Goal: Task Accomplishment & Management: Manage account settings

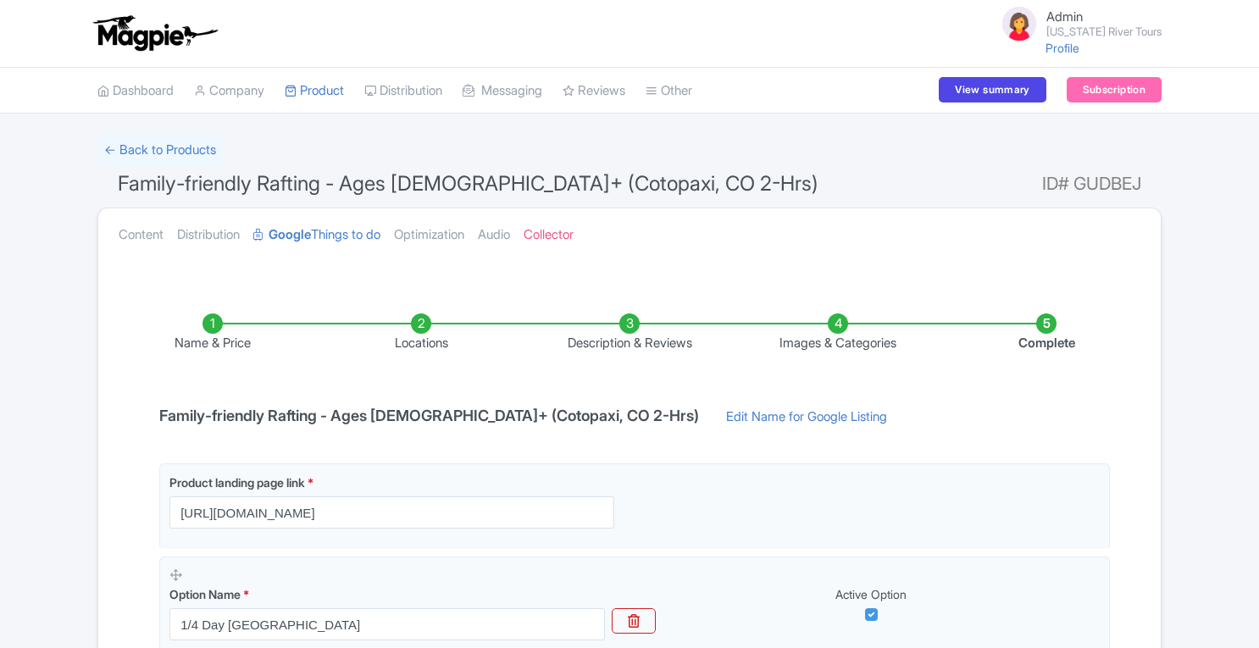
scroll to position [135, 0]
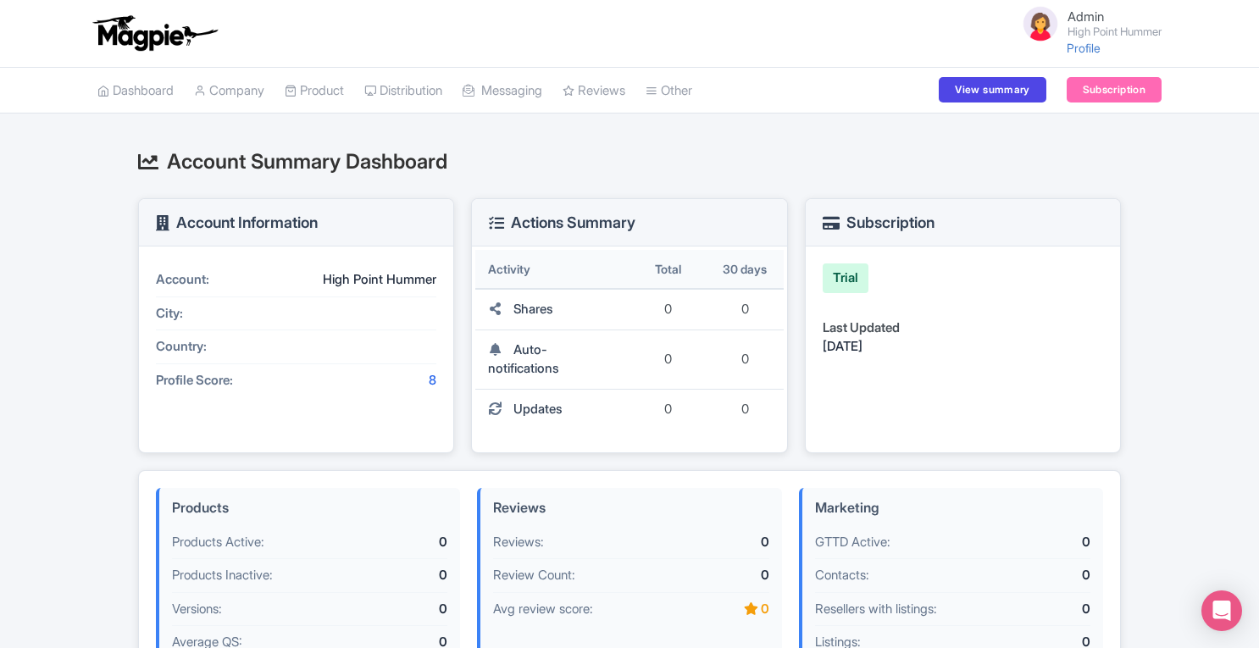
click at [0, 0] on link "SST Collector" at bounding box center [0, 0] width 0 height 0
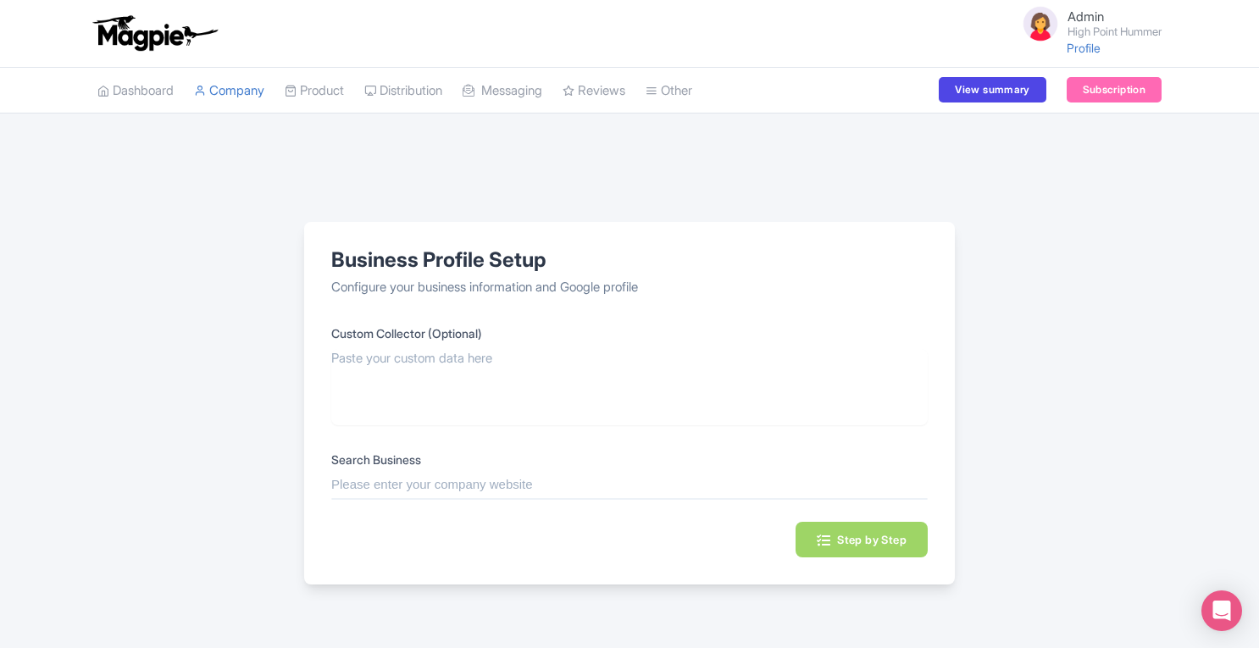
click at [468, 487] on input "text" at bounding box center [629, 484] width 597 height 19
paste input "https://www.tripadvisor.com/Attraction_Review-g60724-d1526471-Reviews-High_Poin…"
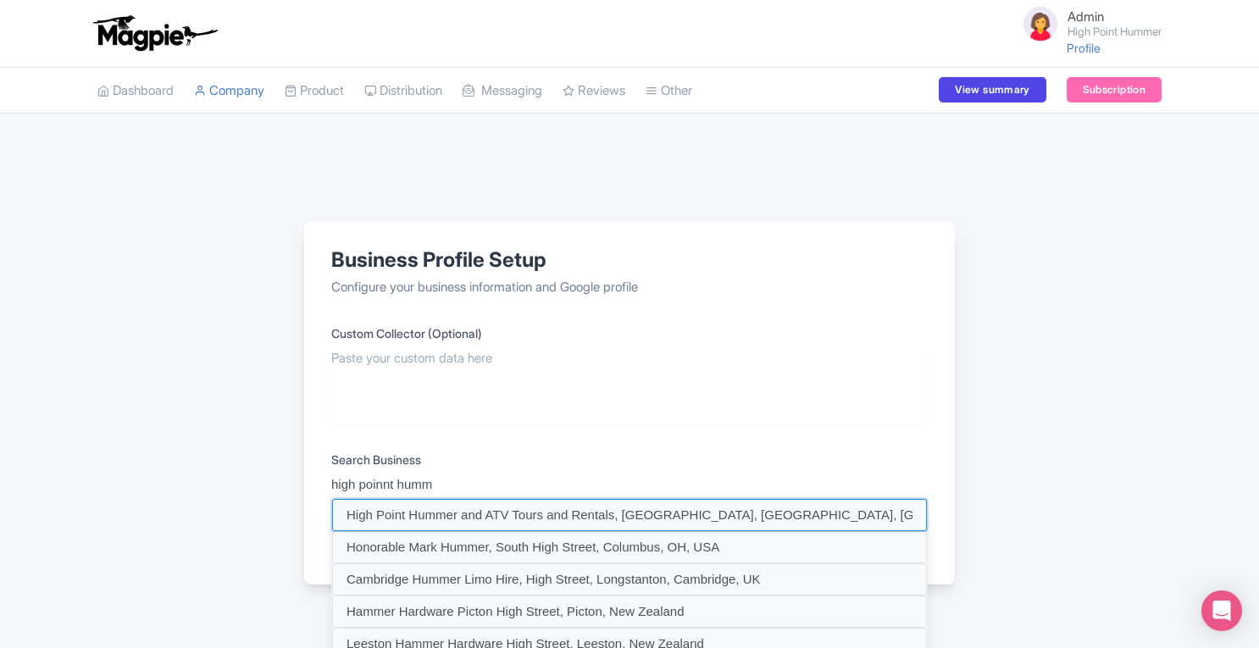
click at [451, 510] on input at bounding box center [629, 515] width 595 height 32
type input "High Point Hummer and ATV Tours and Rentals, South Main Street, Moab, UT, USA"
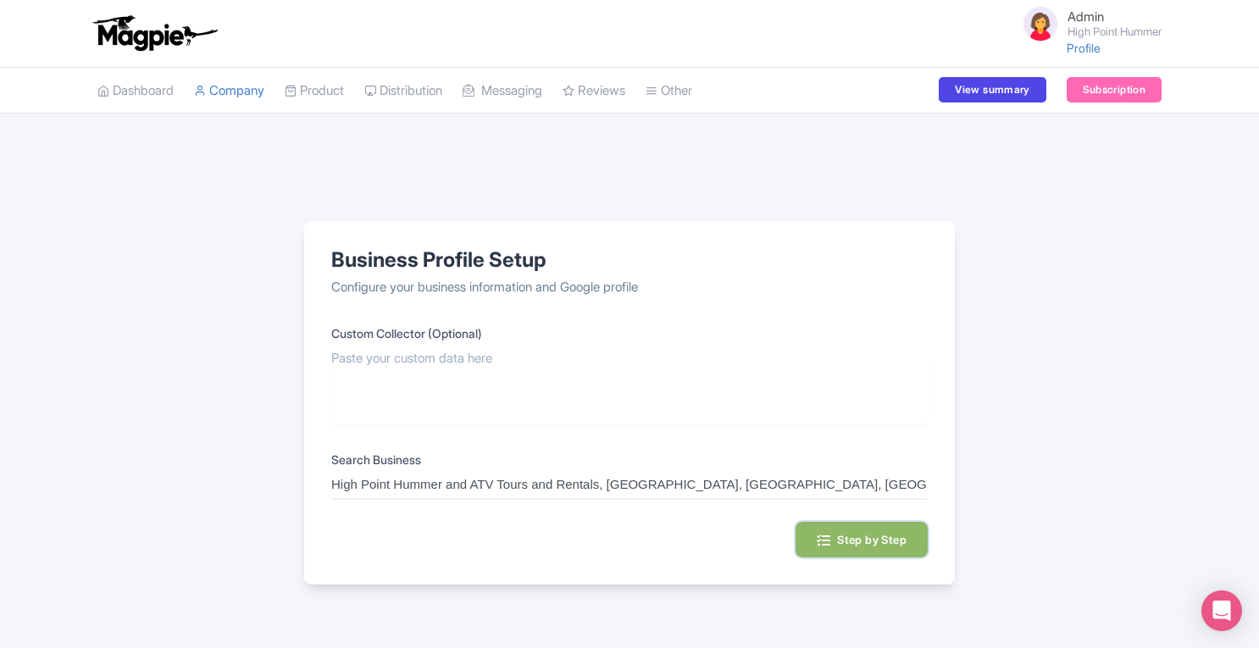
click at [890, 548] on button "Step by Step" at bounding box center [862, 540] width 132 height 36
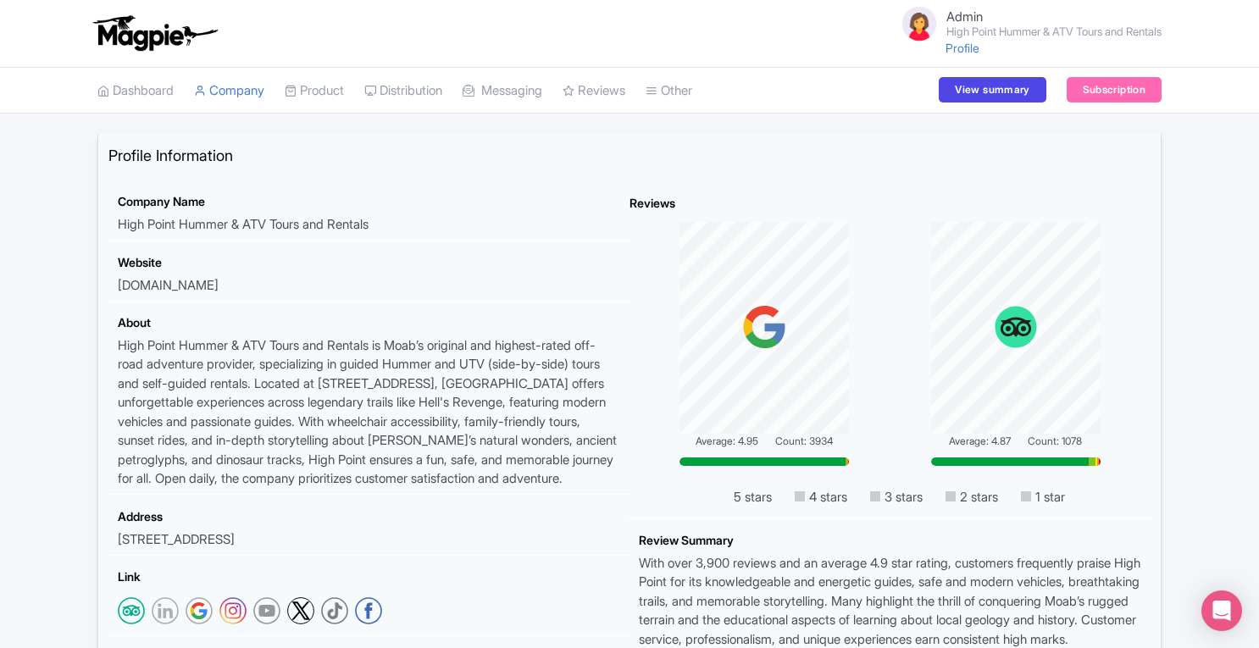
click at [336, 86] on link "Product" at bounding box center [314, 91] width 59 height 47
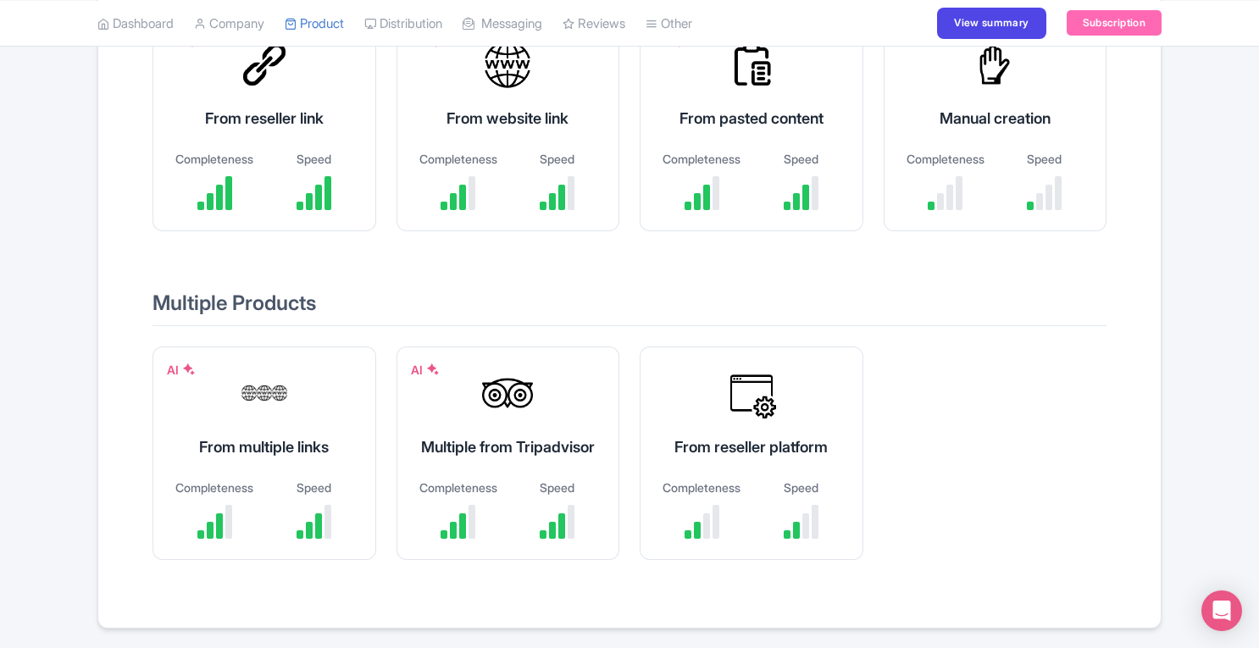
scroll to position [274, 0]
click at [524, 450] on div "Multiple from Tripadvisor" at bounding box center [508, 446] width 181 height 23
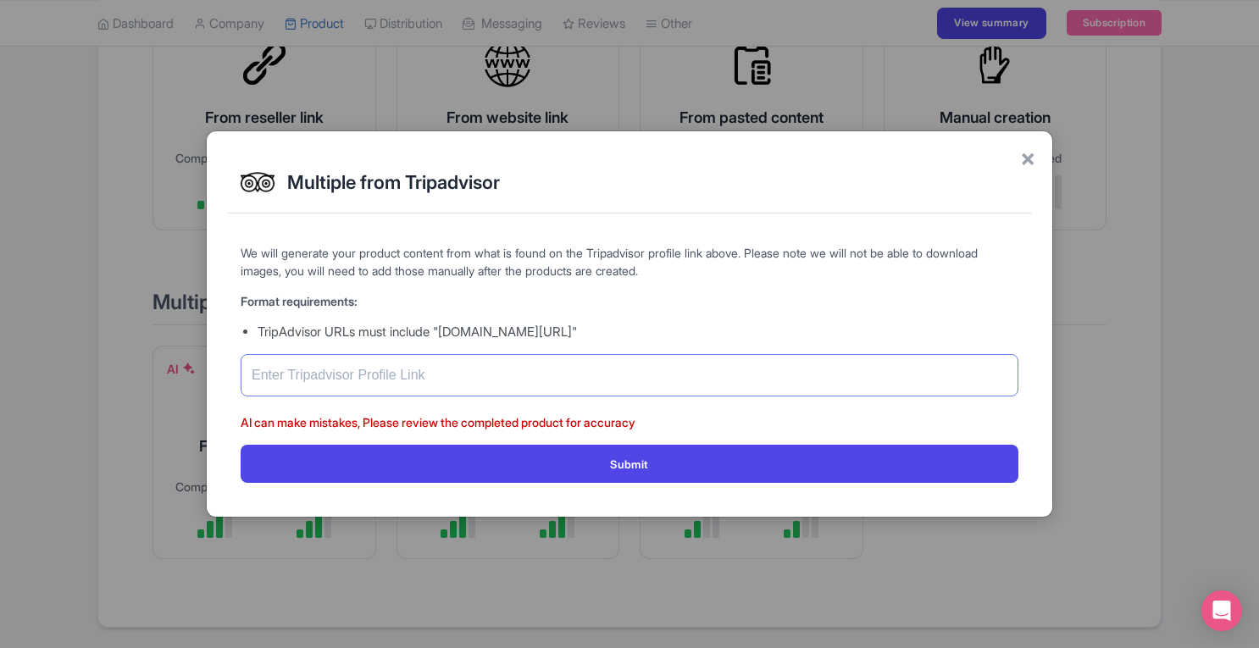
click at [534, 376] on input "text" at bounding box center [630, 375] width 778 height 42
paste input "https://www.tripadvisor.com/Attraction_Review-g60724-d1526471-Reviews-High_Poin…"
type input "https://www.tripadvisor.com/Attraction_Review-g60724-d1526471-Reviews-High_Poin…"
click at [624, 457] on button "Submit" at bounding box center [630, 464] width 778 height 38
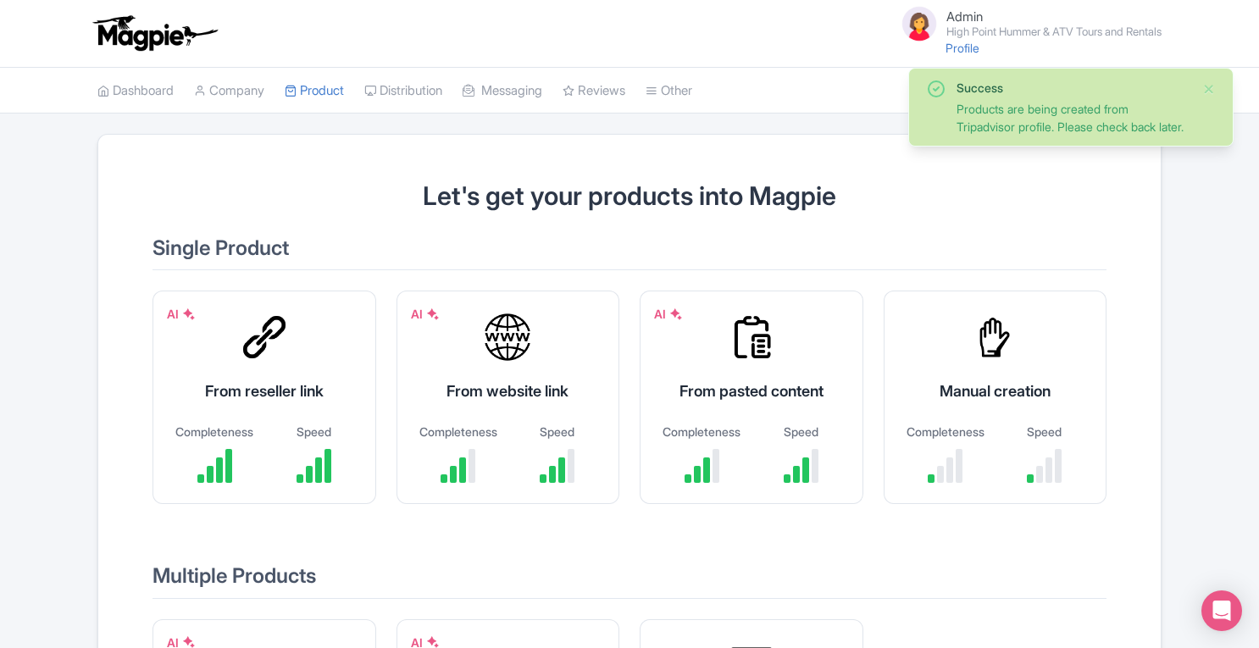
click at [323, 83] on link "Product" at bounding box center [314, 91] width 59 height 47
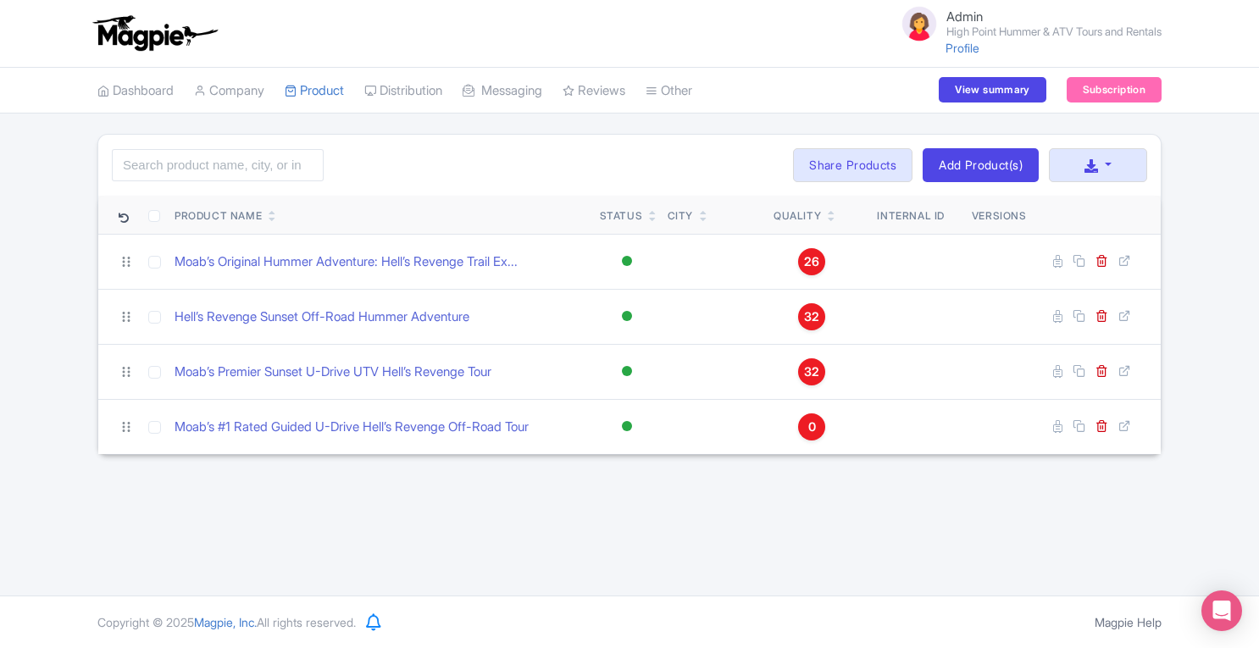
click at [814, 429] on span "0" at bounding box center [812, 427] width 8 height 19
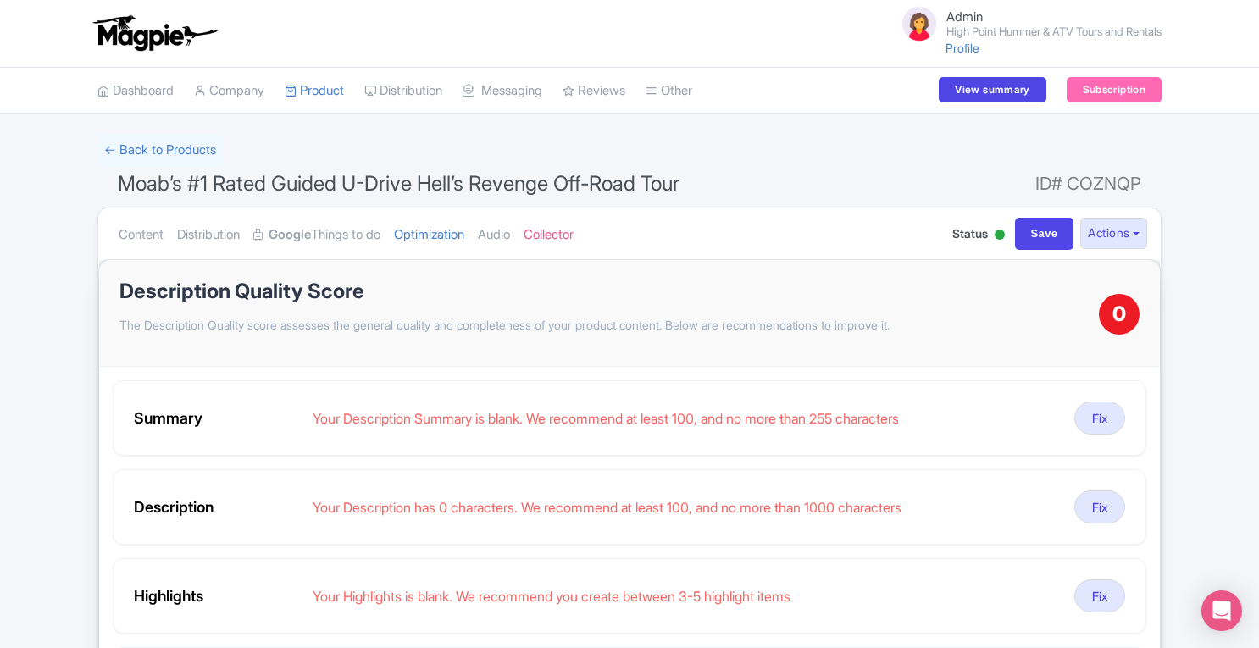
click at [146, 228] on link "Content" at bounding box center [141, 234] width 45 height 53
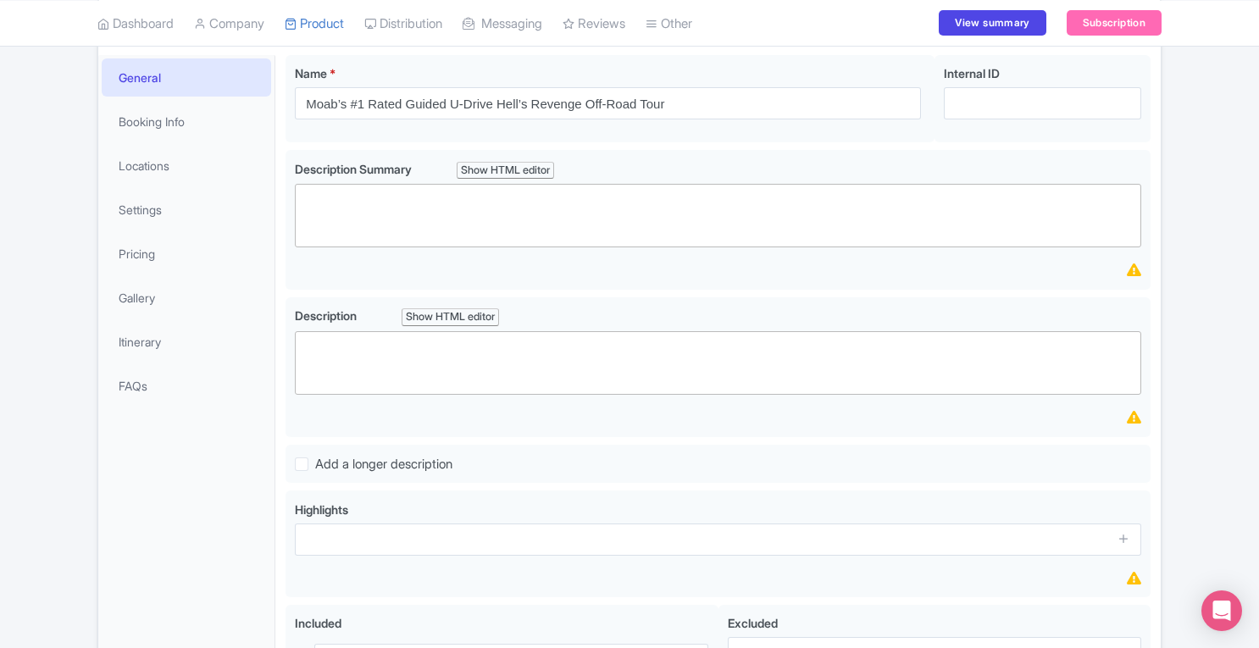
scroll to position [207, 0]
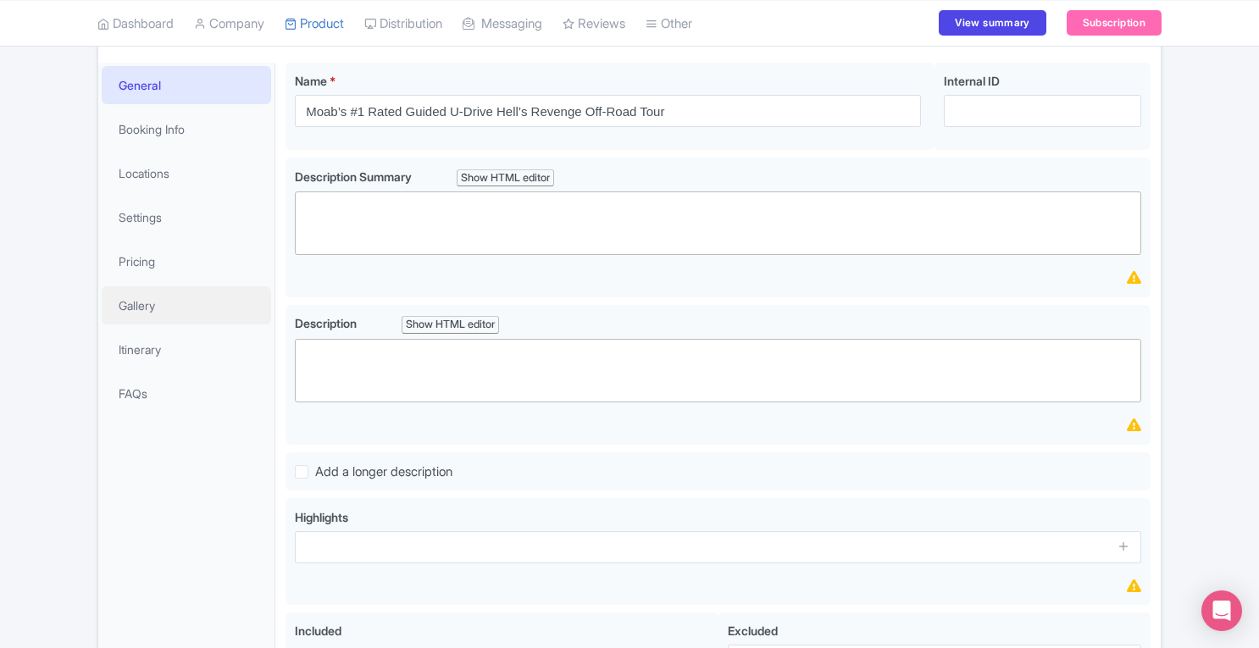
click at [169, 319] on link "Gallery" at bounding box center [186, 305] width 169 height 38
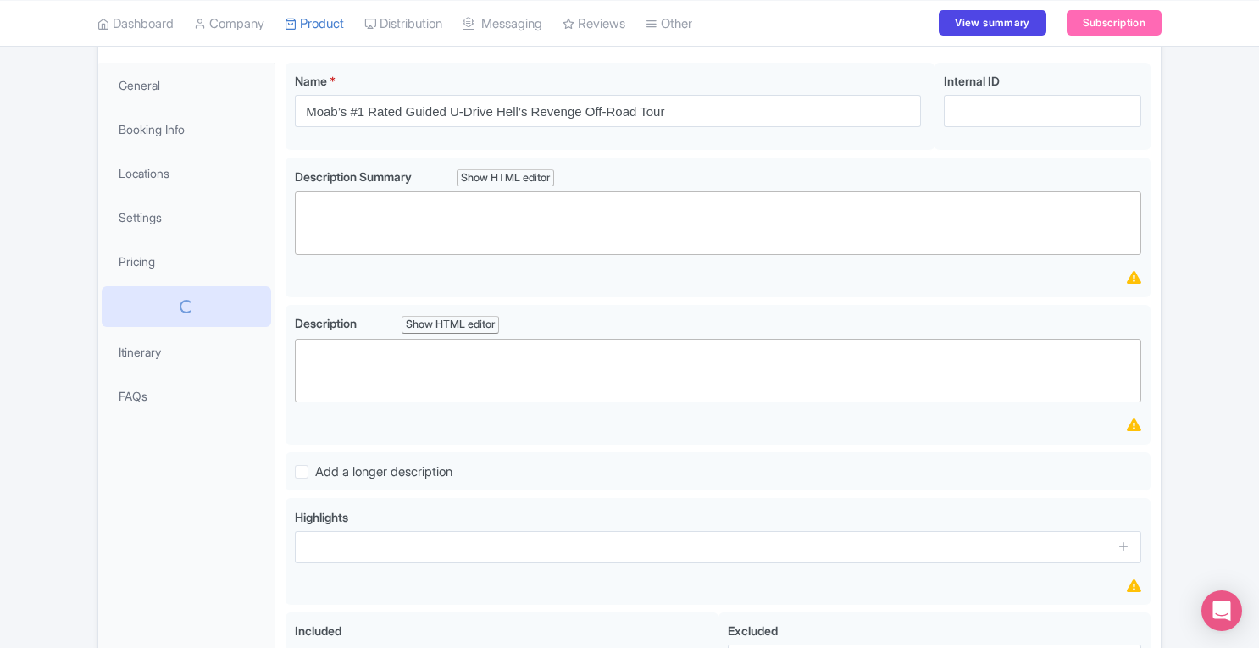
scroll to position [66, 0]
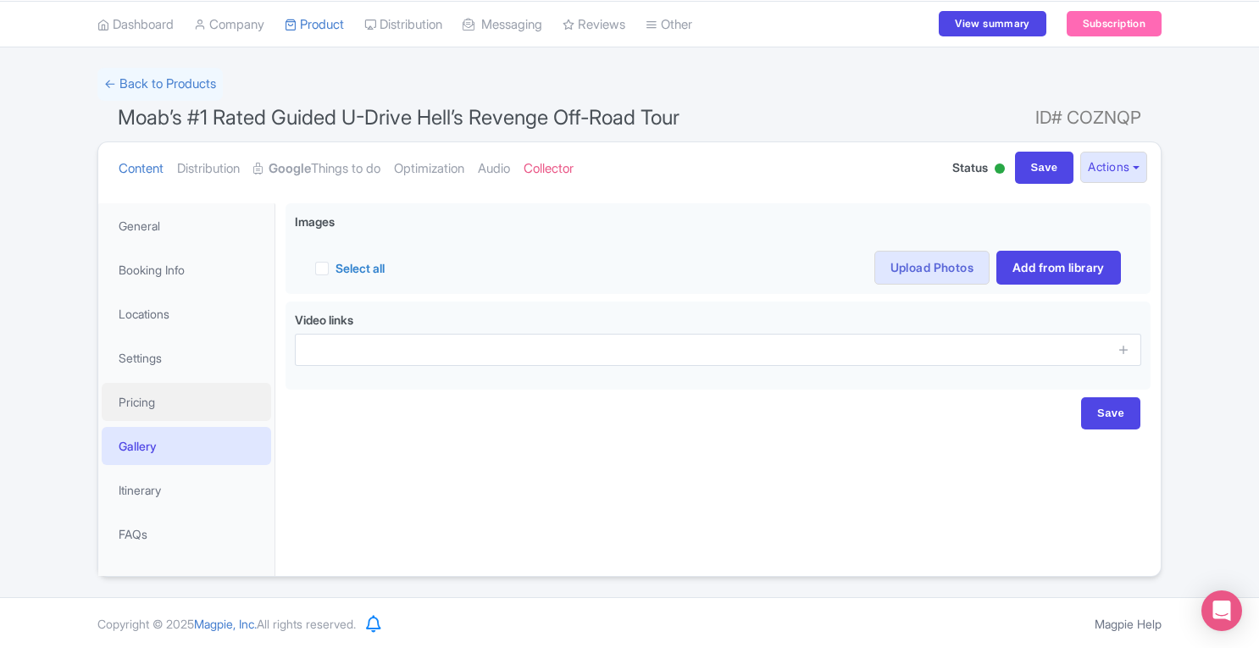
click at [149, 404] on link "Pricing" at bounding box center [186, 402] width 169 height 38
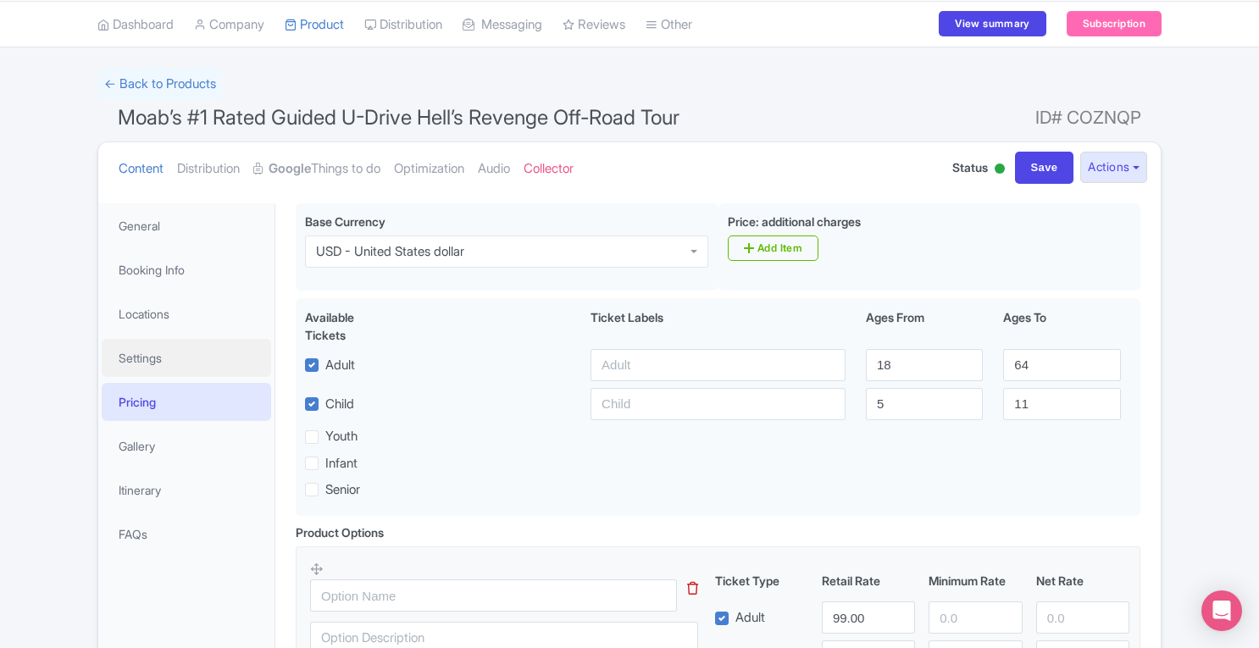
click at [156, 354] on link "Settings" at bounding box center [186, 358] width 169 height 38
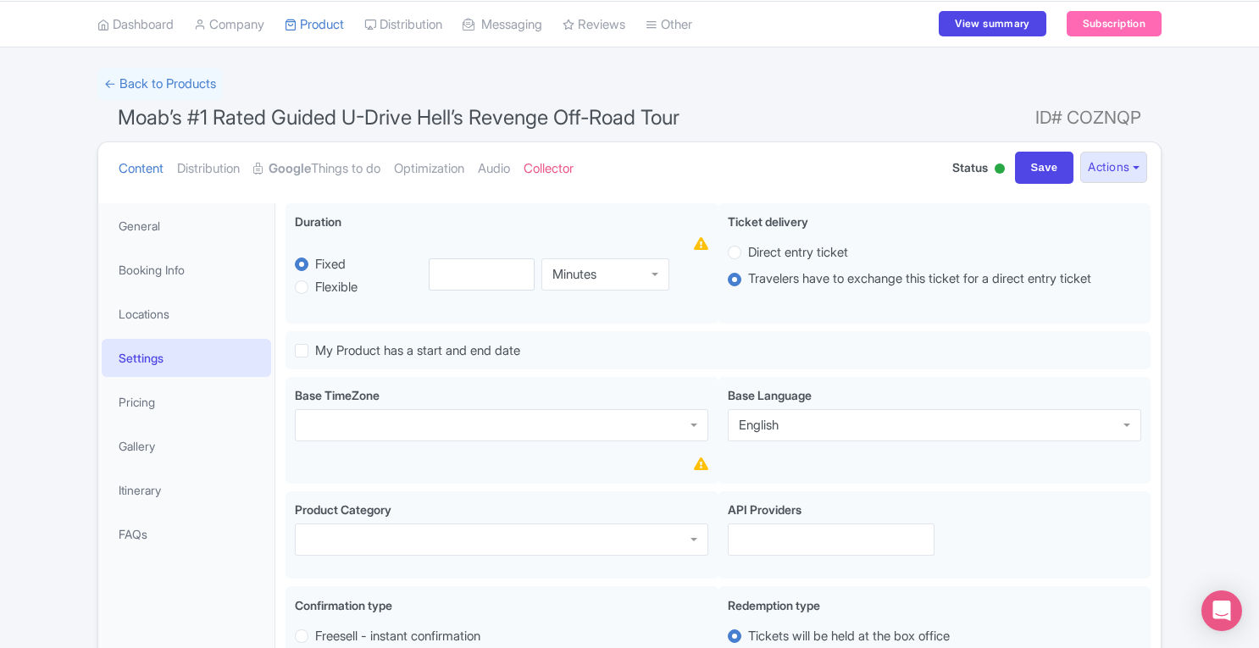
click at [171, 289] on li "Booking Info" at bounding box center [186, 269] width 176 height 45
click at [0, 0] on link "My Products" at bounding box center [0, 0] width 0 height 0
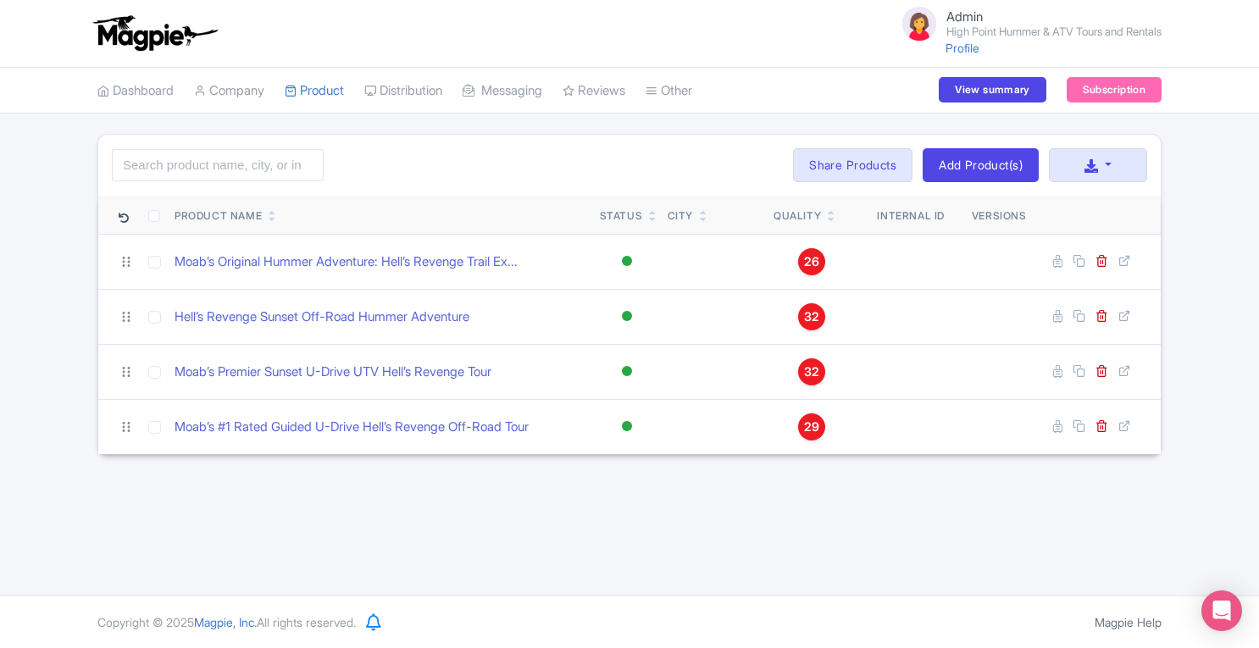
click at [810, 315] on span "32" at bounding box center [811, 317] width 15 height 19
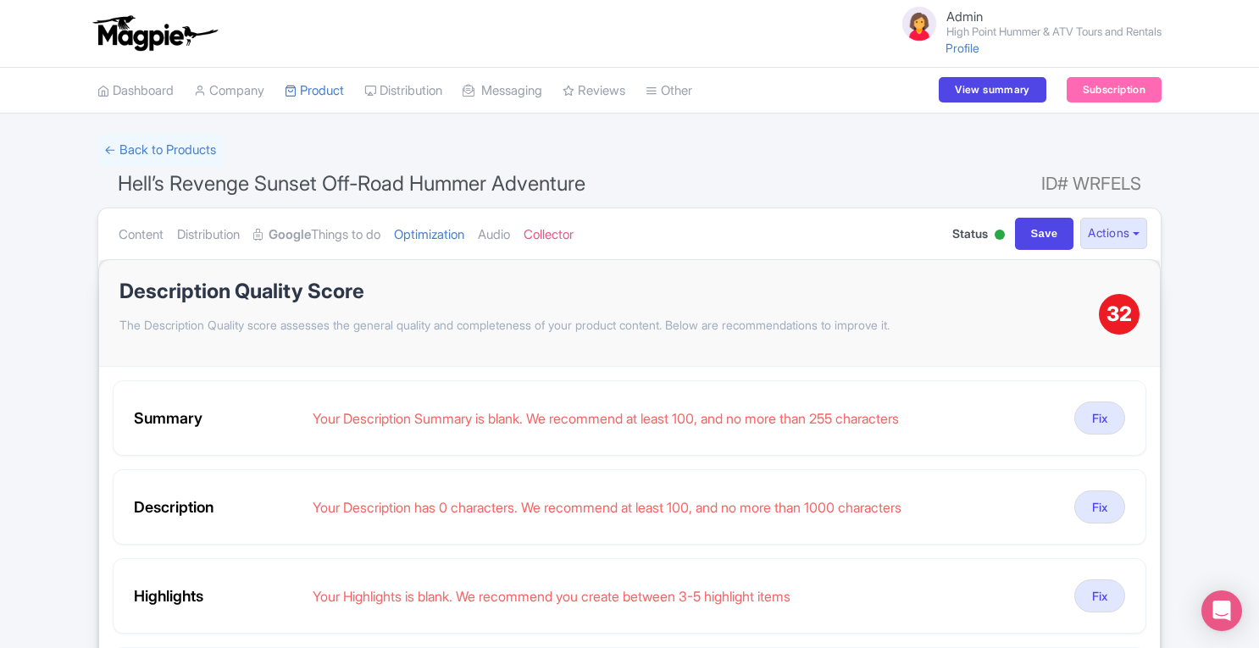
click at [320, 84] on link "Product" at bounding box center [314, 91] width 59 height 47
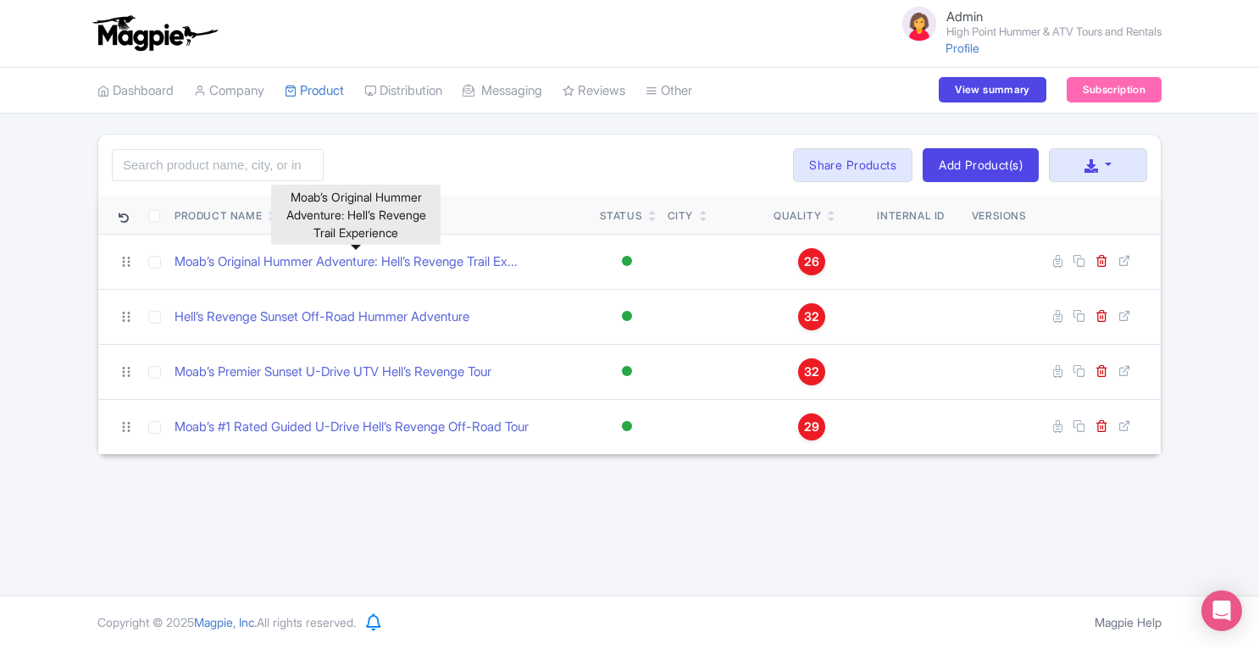
click at [347, 260] on link "Moab’s Original Hummer Adventure: Hell’s Revenge Trail Ex..." at bounding box center [346, 262] width 343 height 19
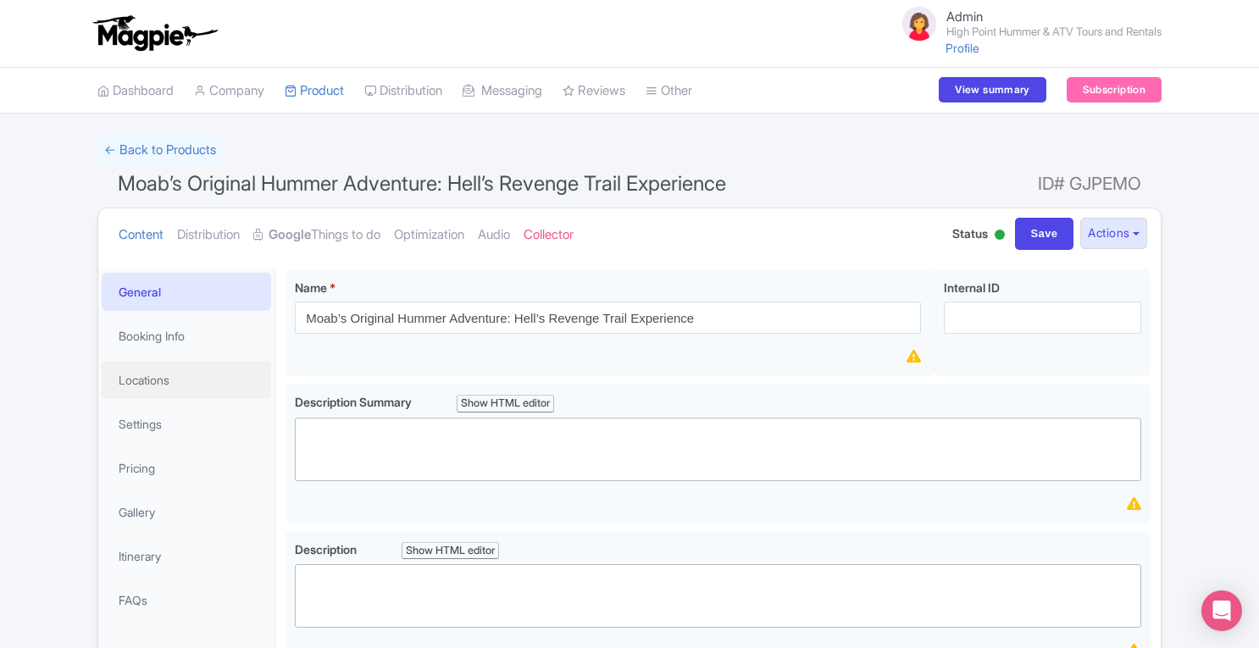
click at [151, 383] on link "Locations" at bounding box center [186, 380] width 169 height 38
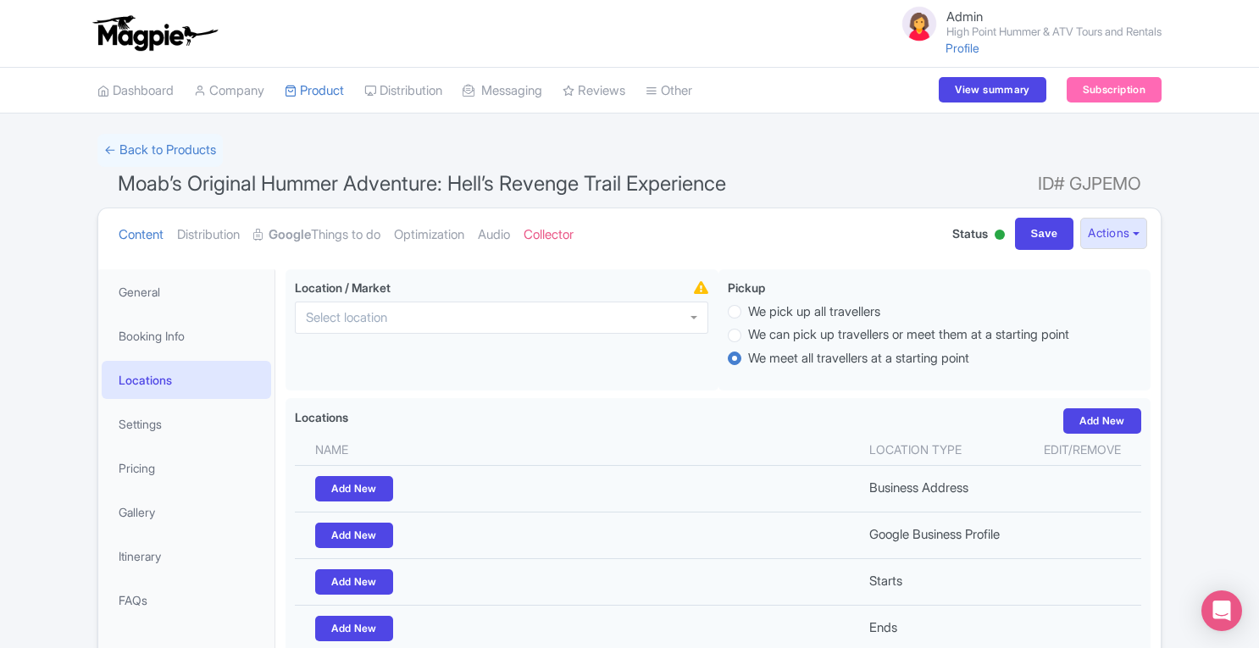
click at [317, 89] on link "Product" at bounding box center [314, 91] width 59 height 47
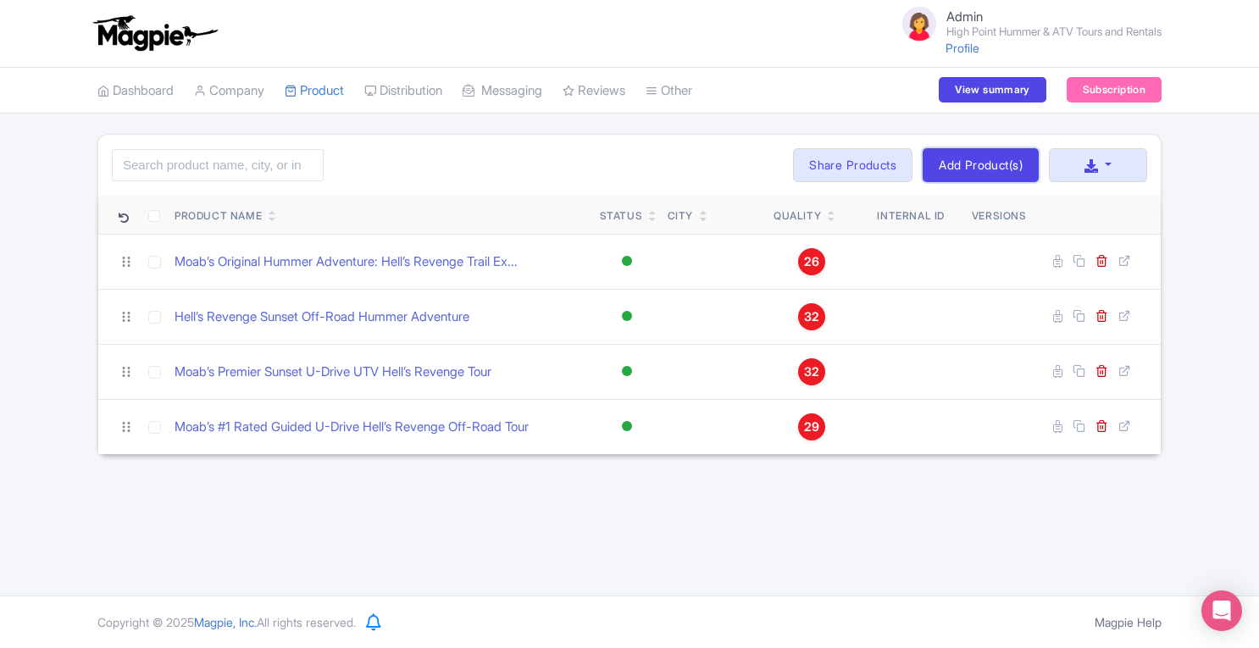
click at [976, 154] on link "Add Product(s)" at bounding box center [981, 165] width 116 height 34
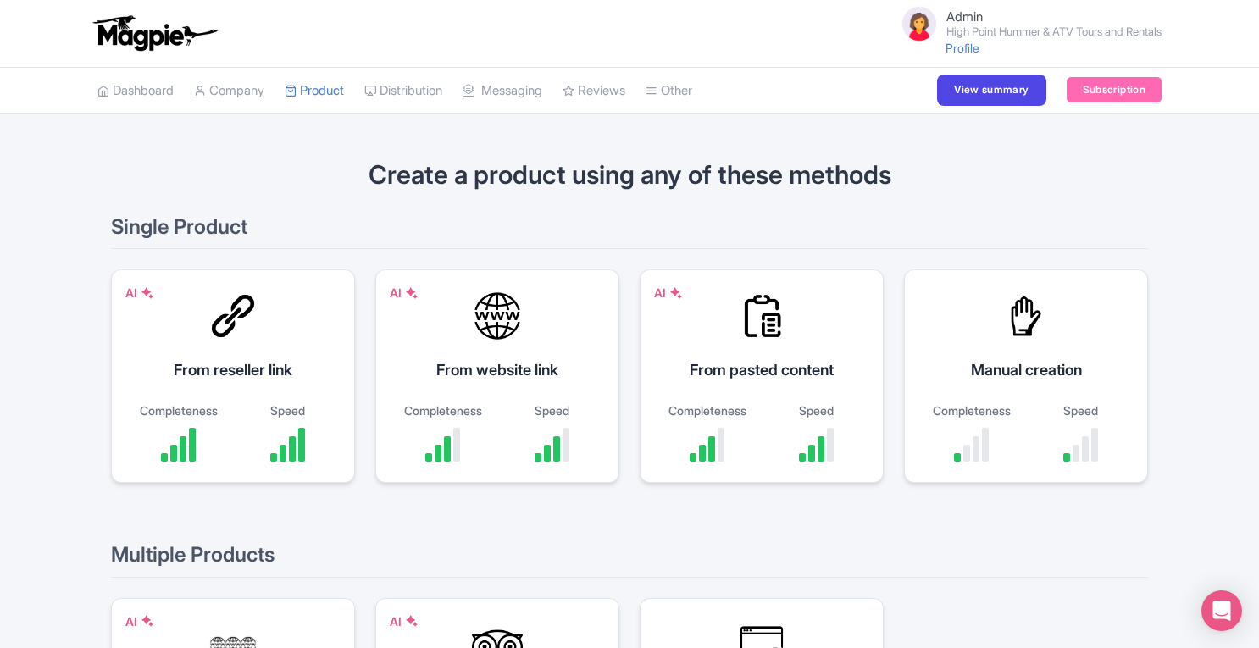
click at [243, 365] on div "From reseller link" at bounding box center [233, 369] width 202 height 23
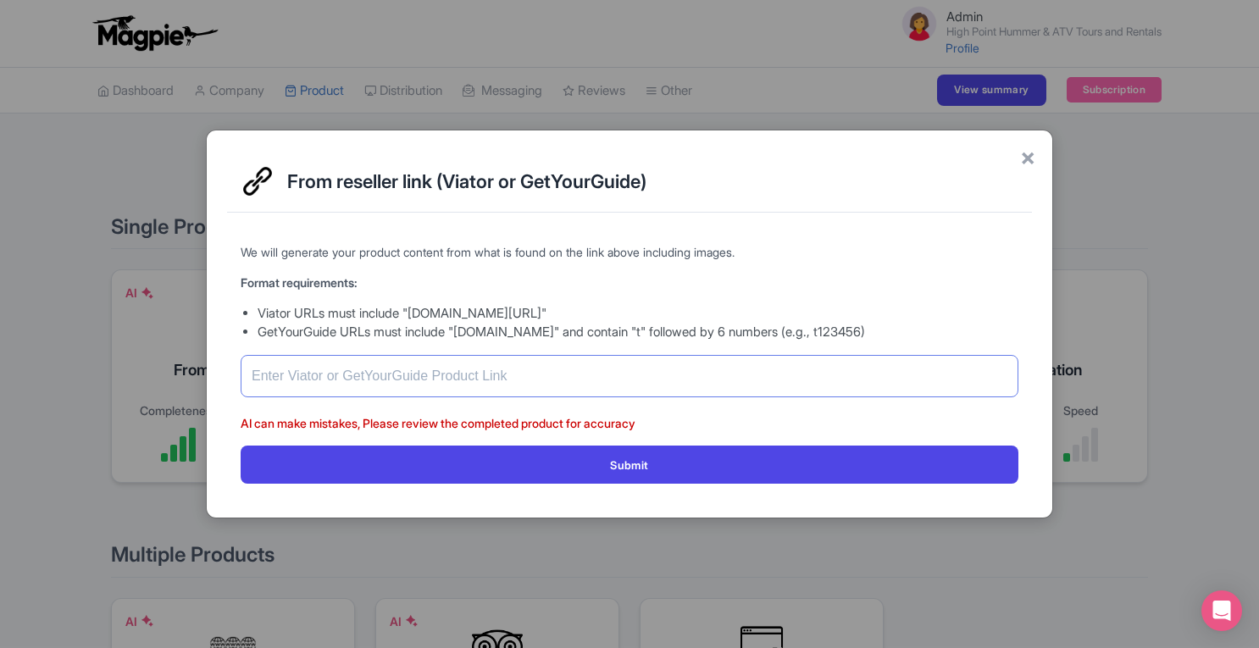
click at [394, 366] on input "text" at bounding box center [630, 376] width 778 height 42
paste input "https://www.viator.com/tours/Moab/High-Adventure-Hummer-Tour-on-Hells-Revenge/d…"
type input "https://www.viator.com/tours/Moab/High-Adventure-Hummer-Tour-on-Hells-Revenge/d…"
click at [557, 474] on button "Submit" at bounding box center [630, 465] width 778 height 38
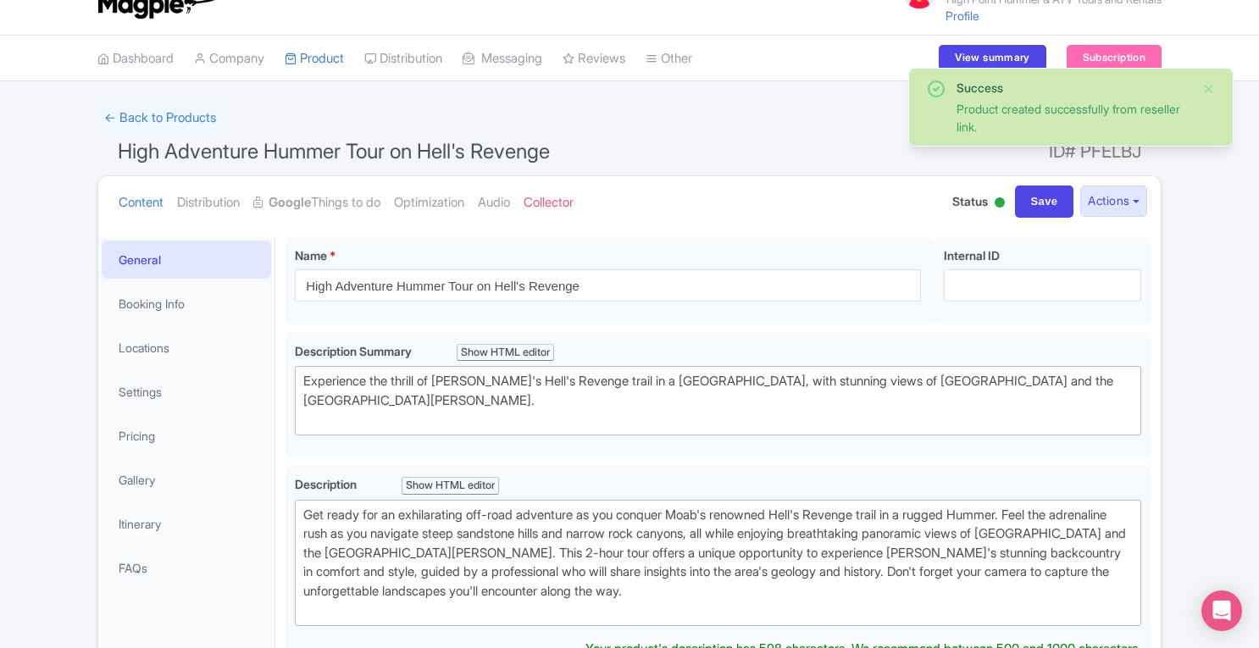
scroll to position [34, 0]
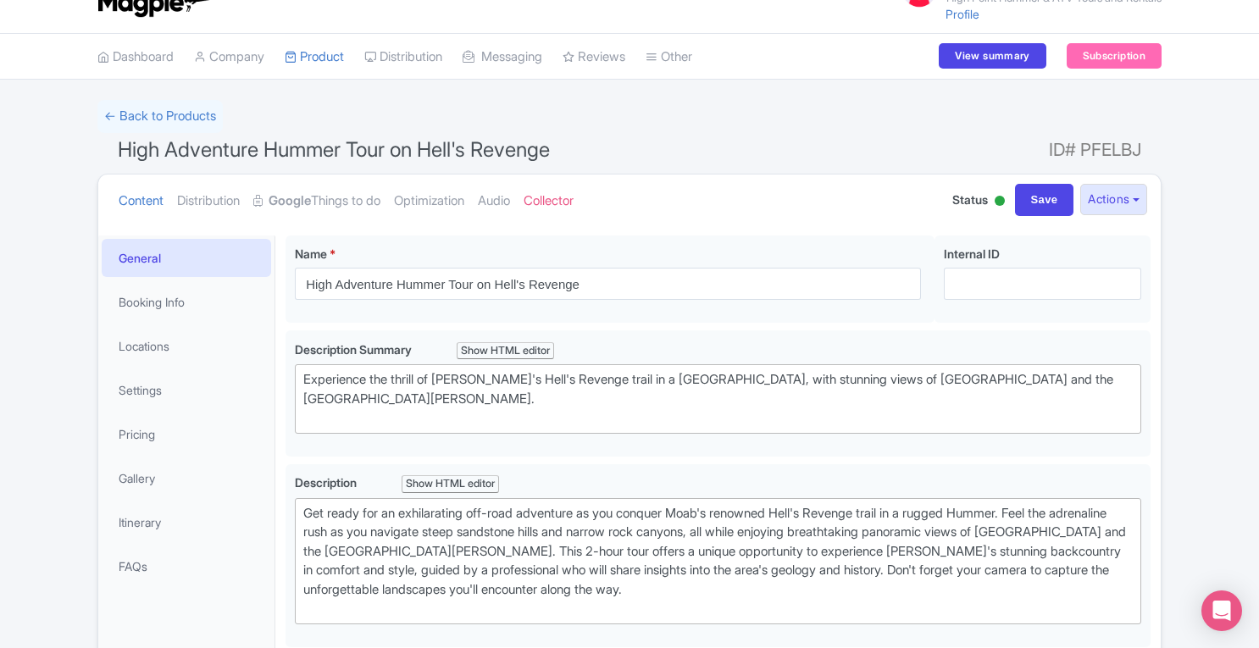
click at [431, 197] on link "Optimization" at bounding box center [429, 201] width 70 height 53
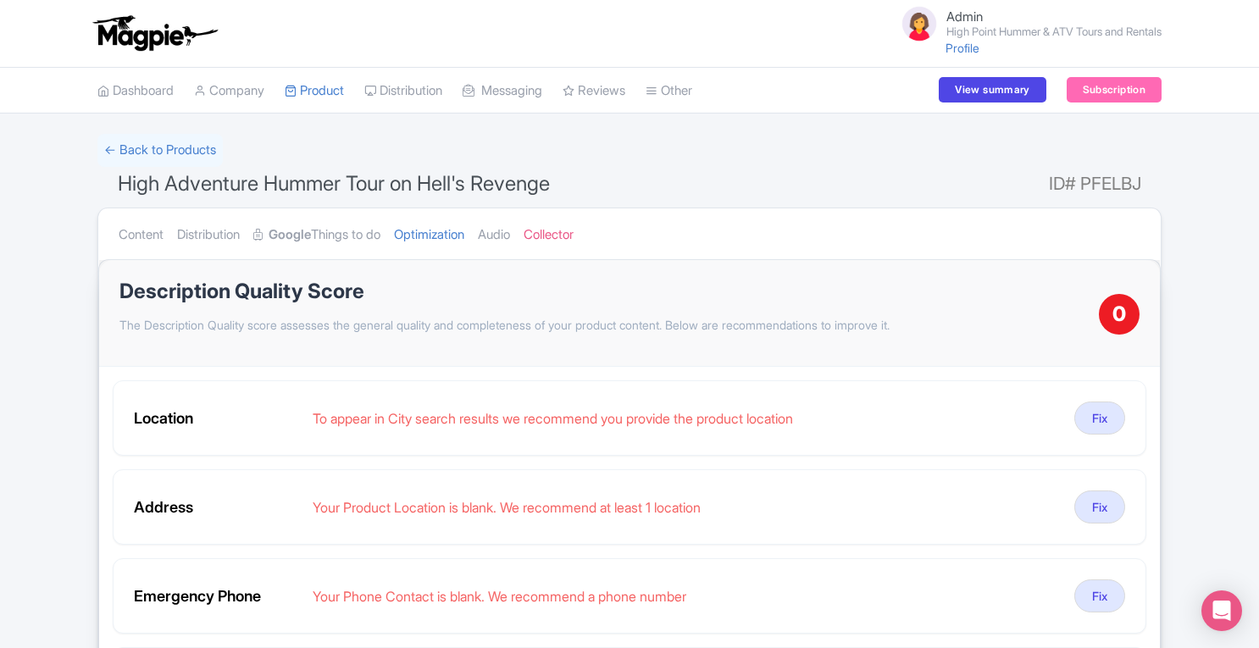
click at [148, 230] on link "Content" at bounding box center [141, 234] width 45 height 53
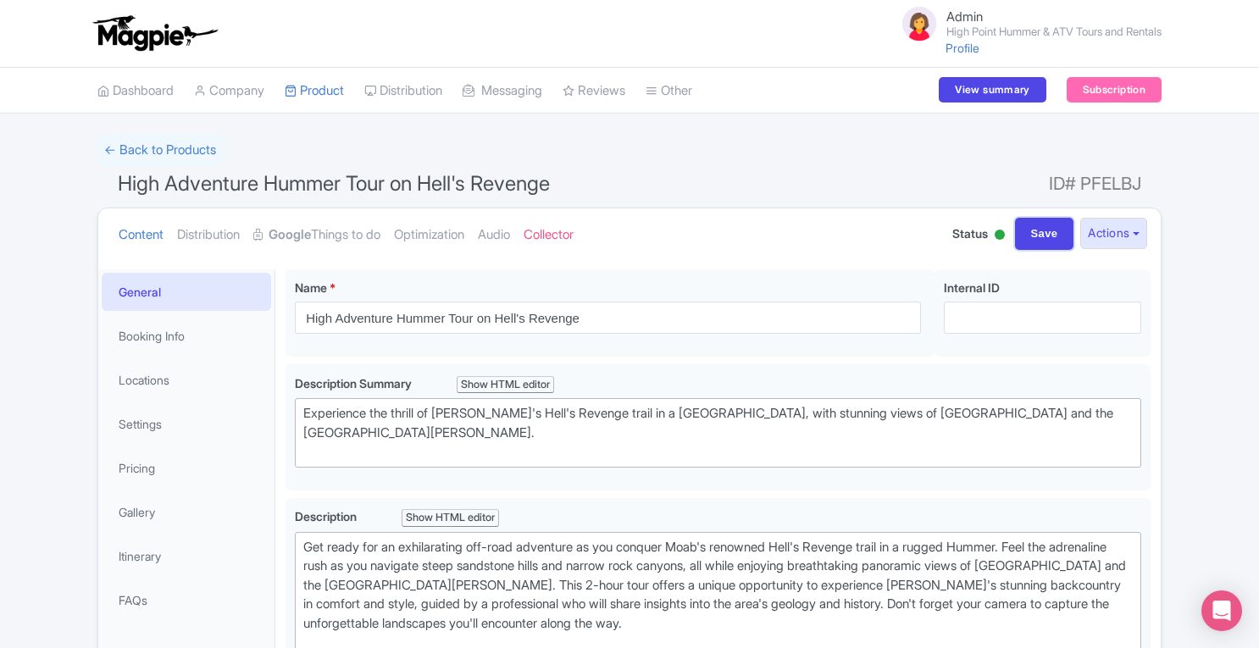
click at [1037, 236] on input "Save" at bounding box center [1044, 234] width 59 height 32
type input "Saving..."
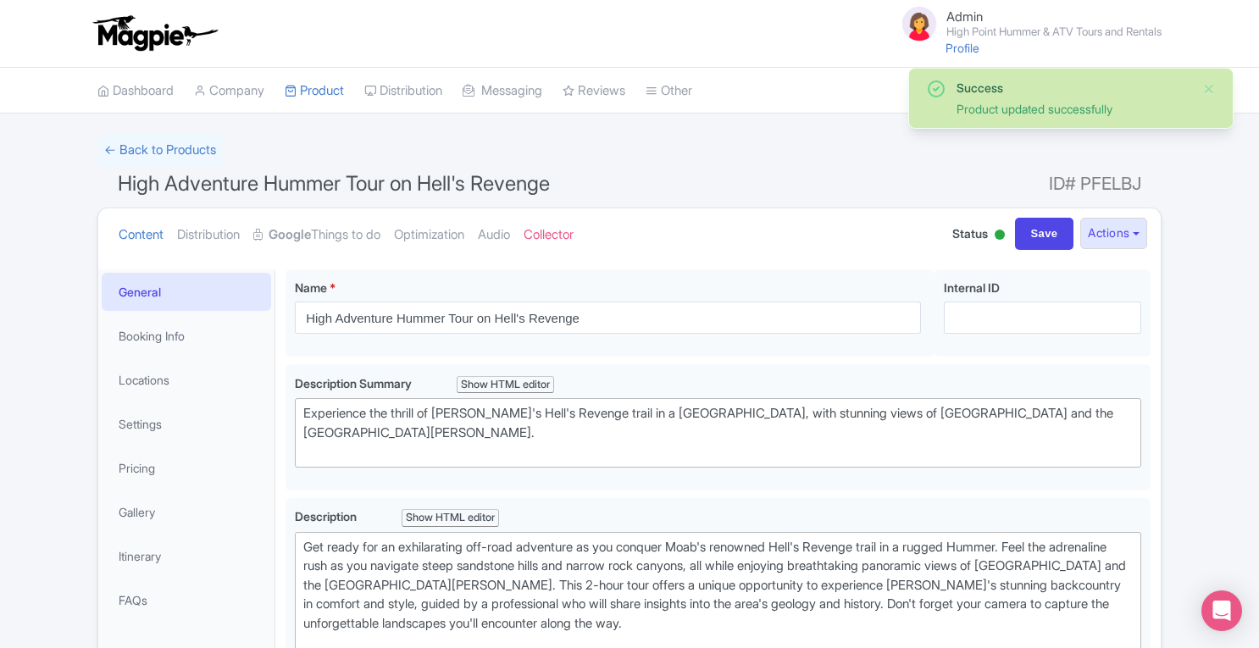
click at [437, 238] on link "Optimization" at bounding box center [429, 234] width 70 height 53
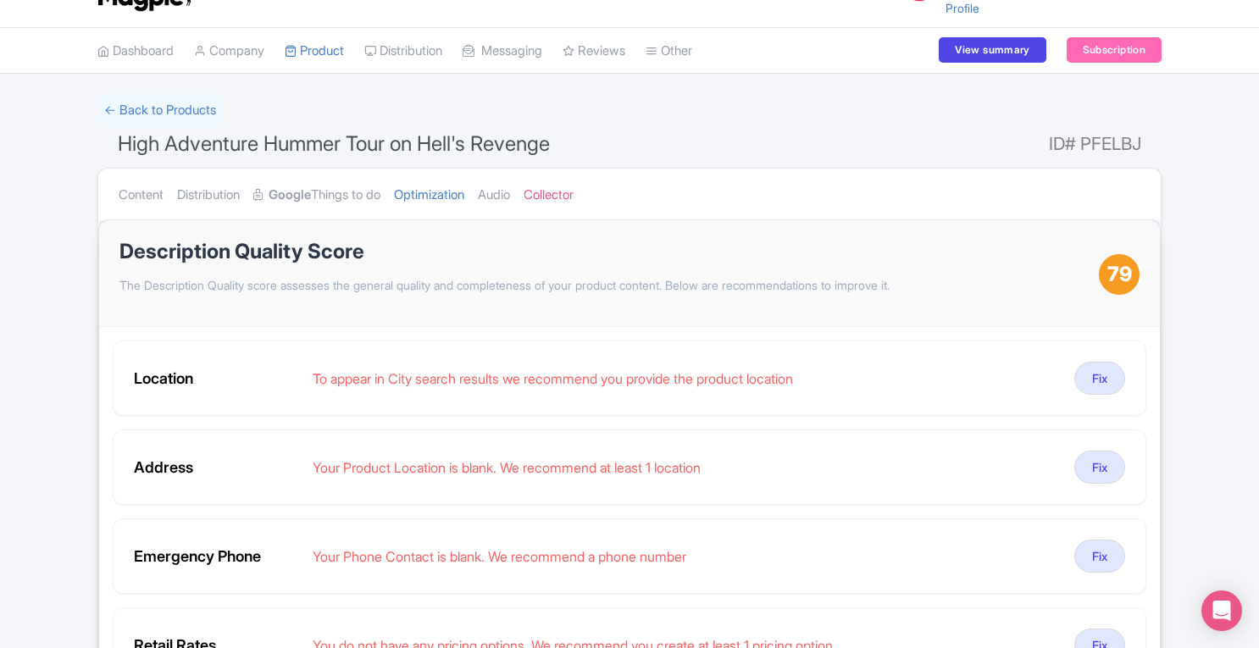
scroll to position [37, 0]
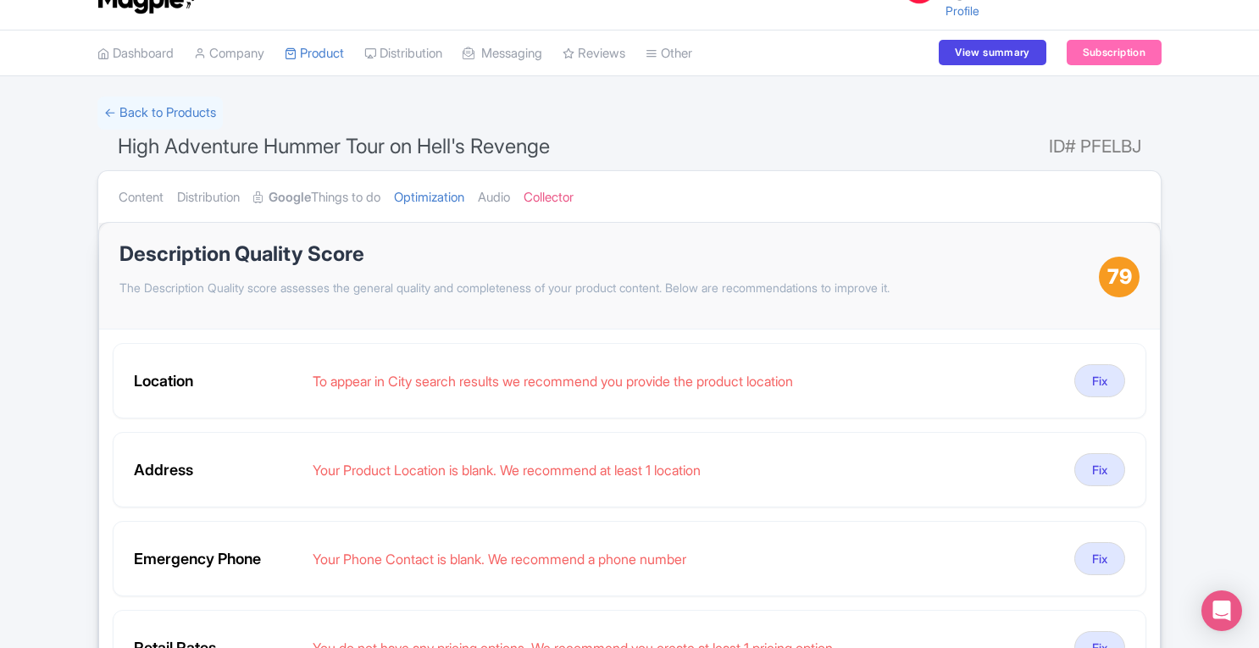
click at [137, 195] on link "Content" at bounding box center [141, 197] width 45 height 53
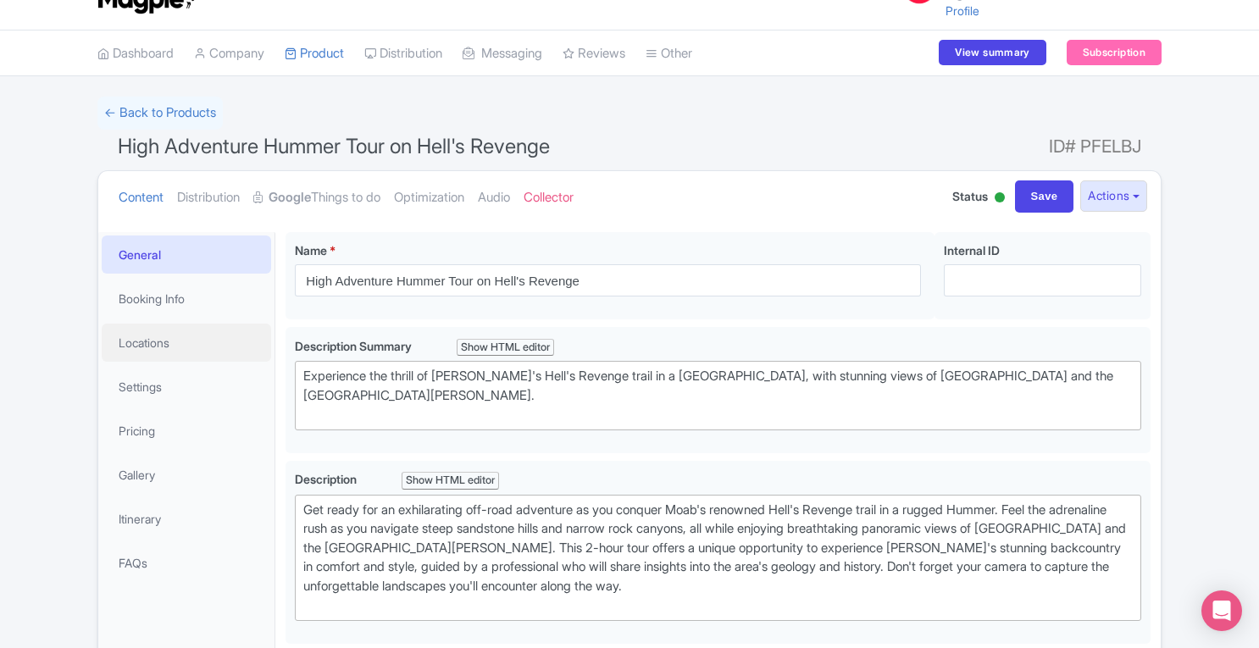
click at [157, 345] on link "Locations" at bounding box center [186, 343] width 169 height 38
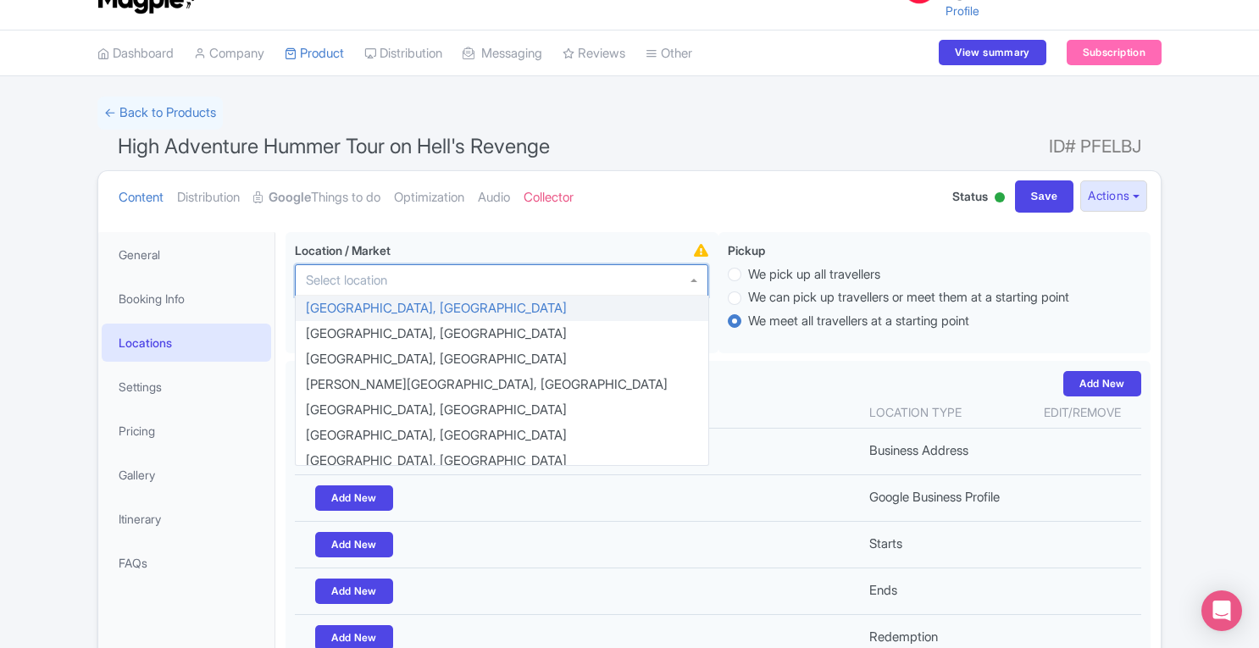
click at [400, 266] on div at bounding box center [502, 280] width 414 height 32
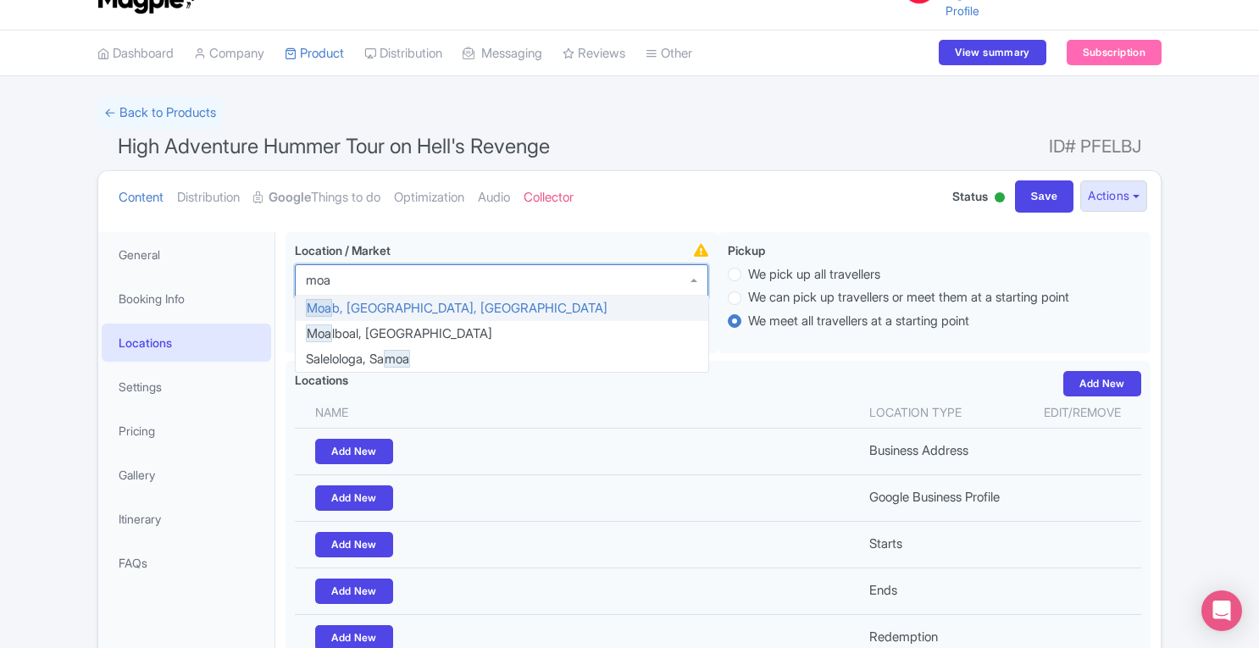
type input "moab"
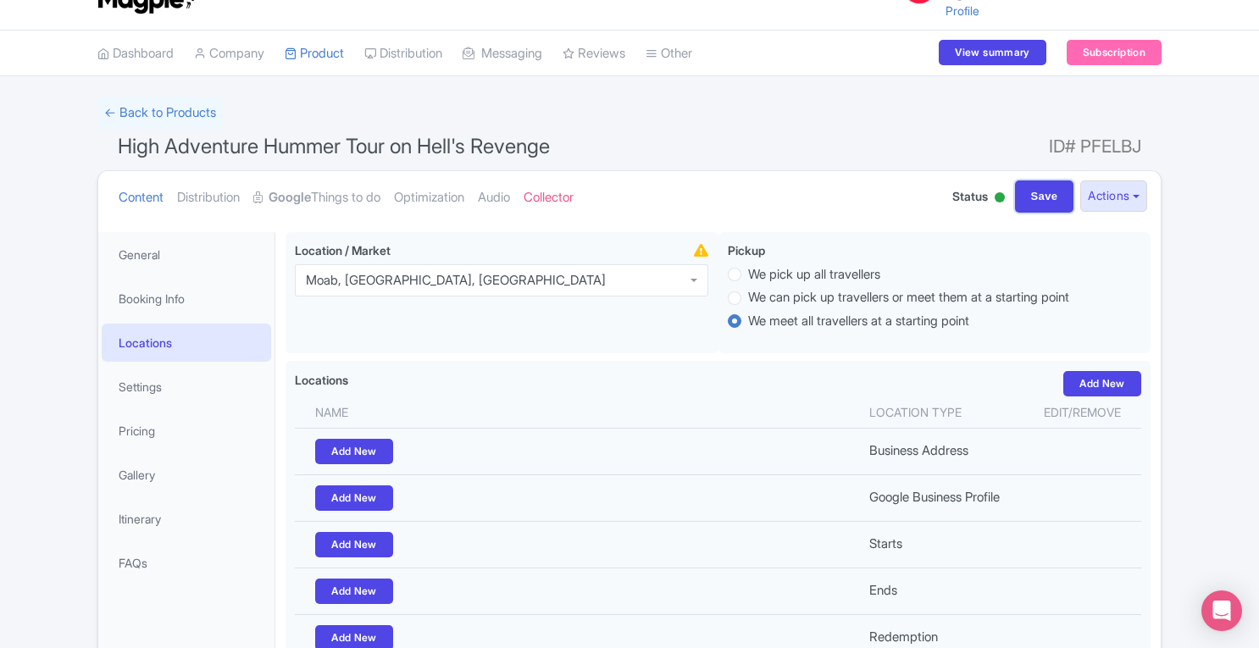
click at [1035, 204] on input "Save" at bounding box center [1044, 196] width 59 height 32
type input "Saving..."
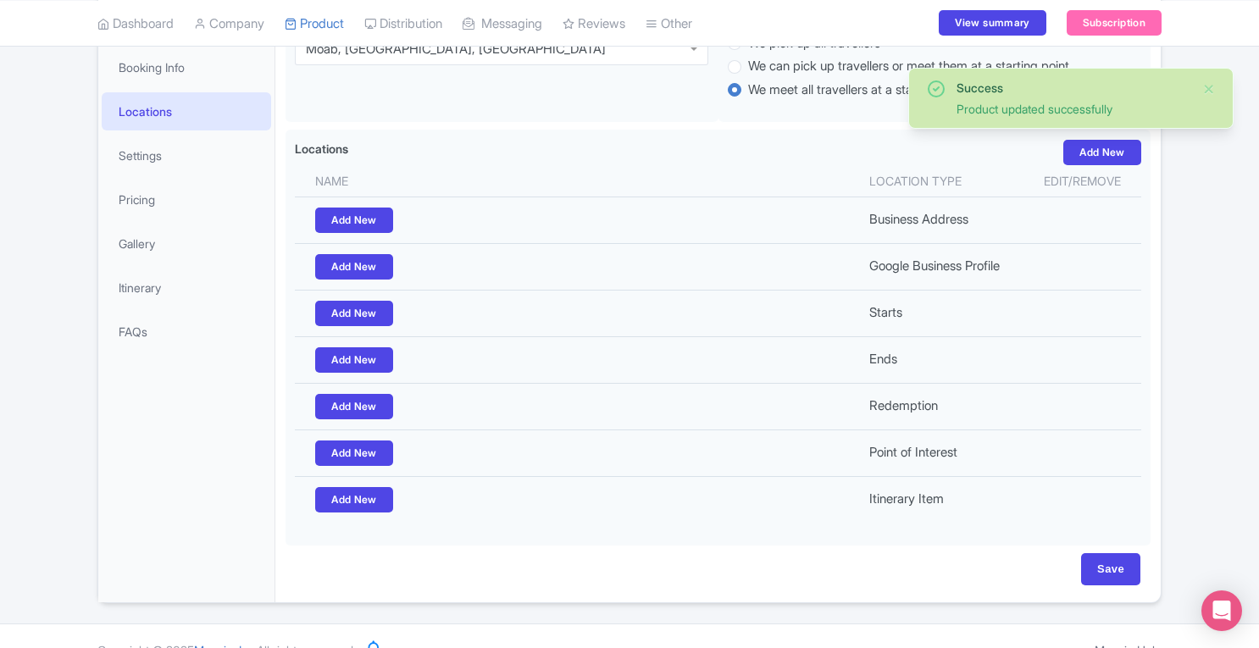
scroll to position [75, 0]
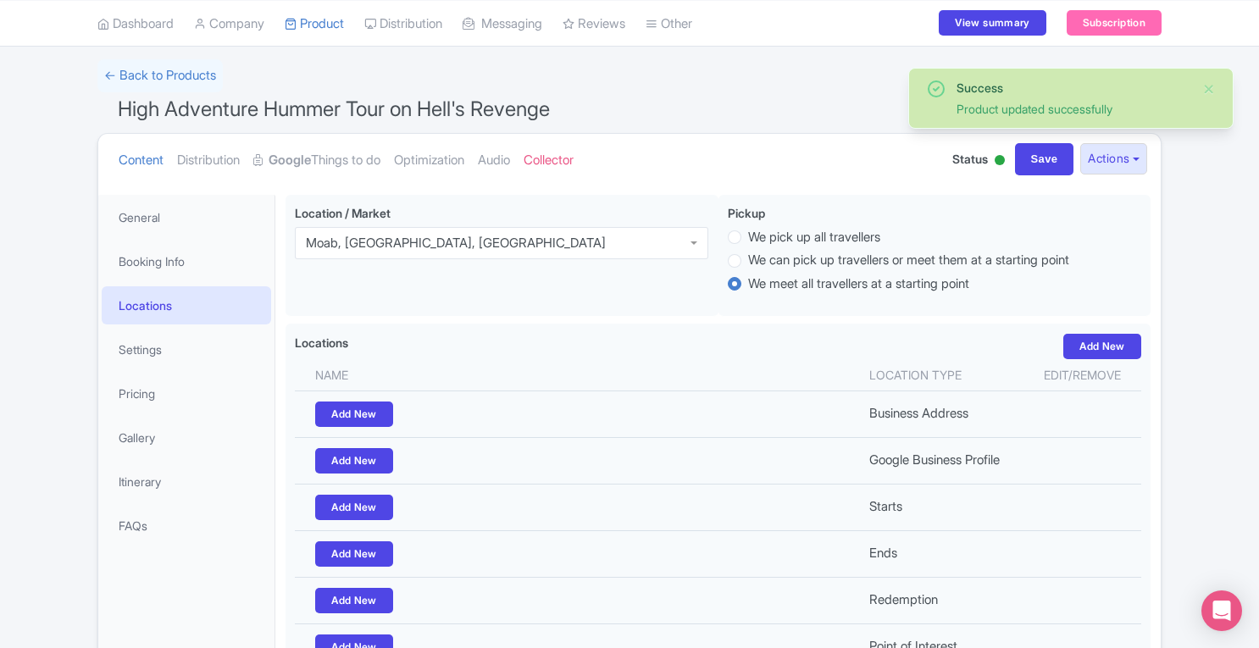
click at [452, 164] on link "Optimization" at bounding box center [429, 160] width 70 height 53
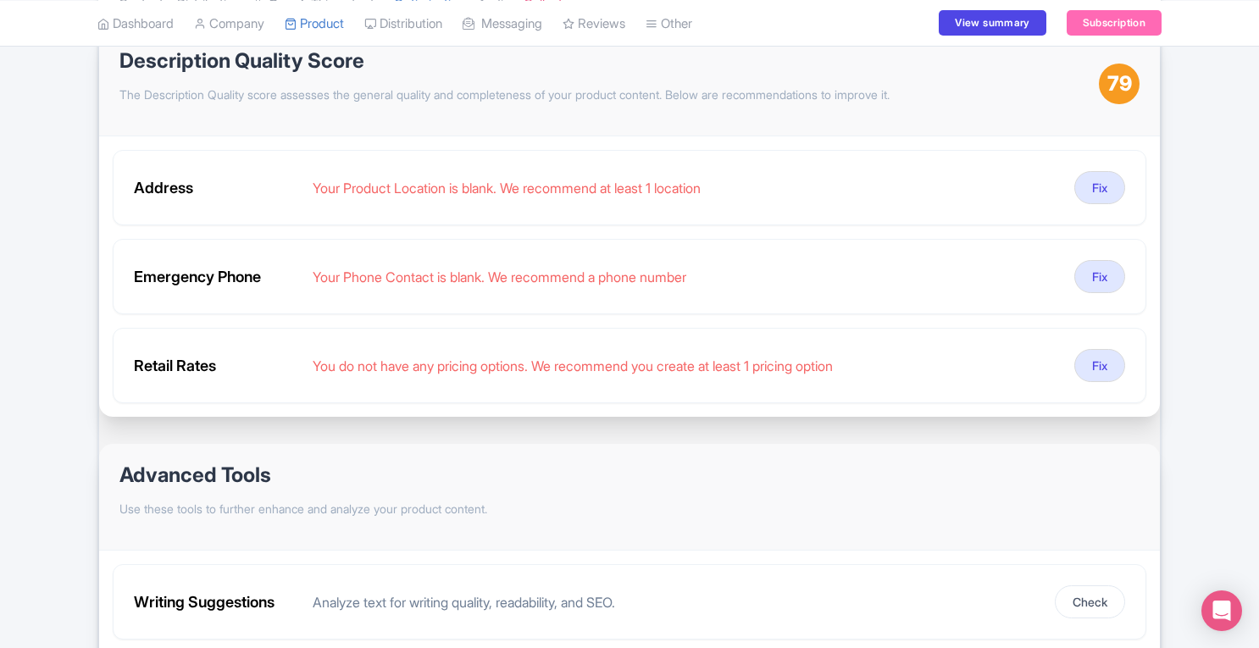
scroll to position [0, 0]
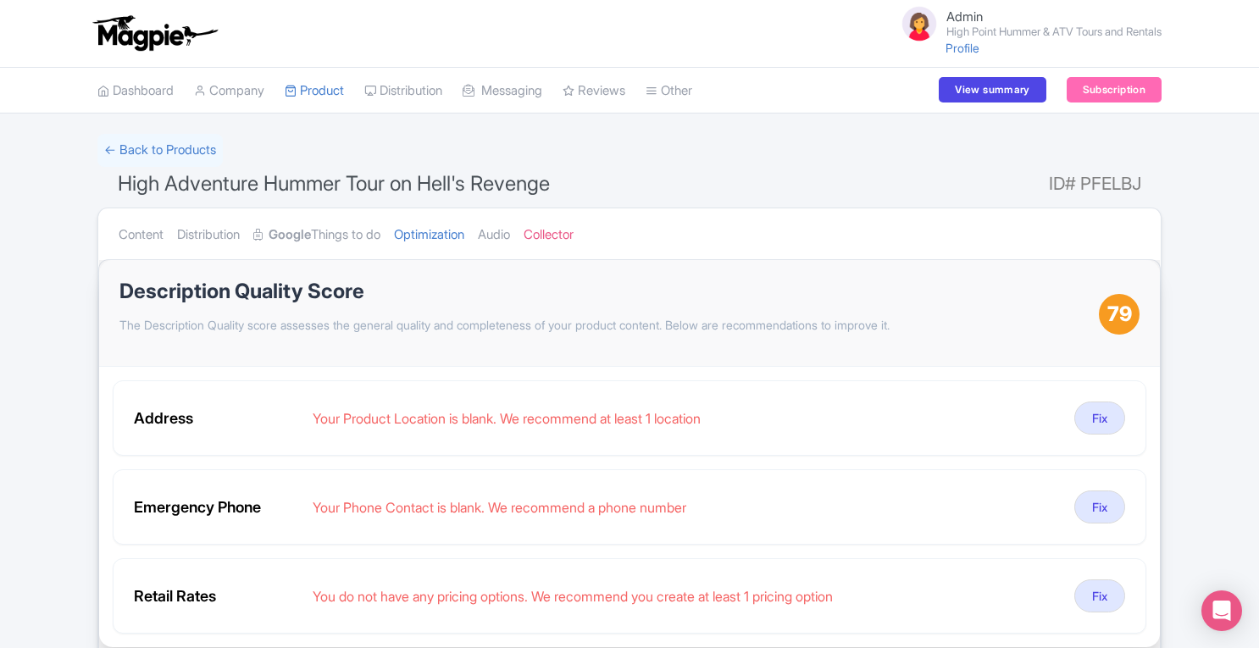
click at [125, 244] on link "Content" at bounding box center [141, 234] width 45 height 53
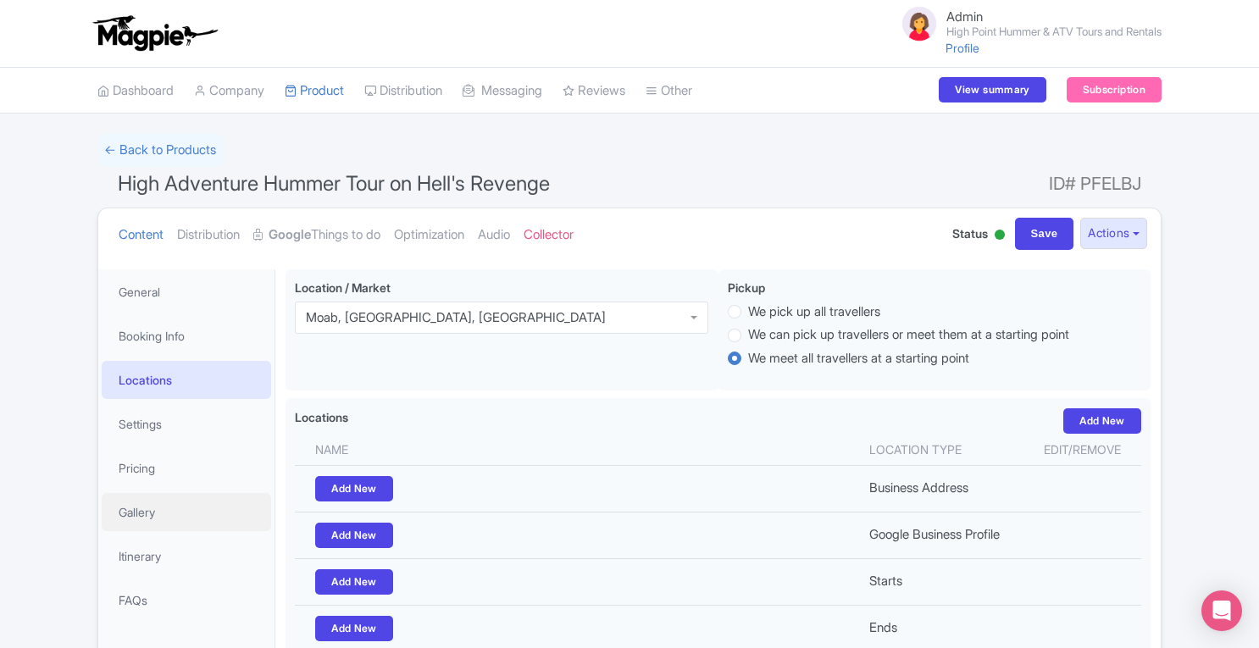
click at [149, 513] on link "Gallery" at bounding box center [186, 512] width 169 height 38
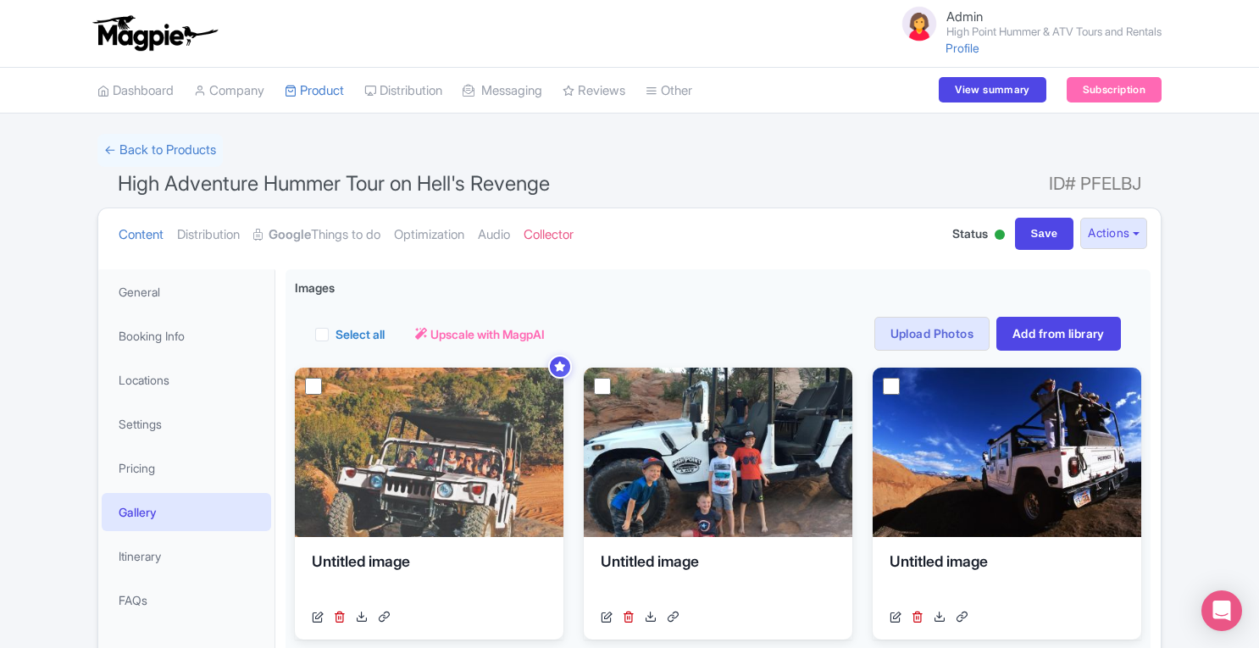
click at [332, 90] on link "Product" at bounding box center [314, 91] width 59 height 47
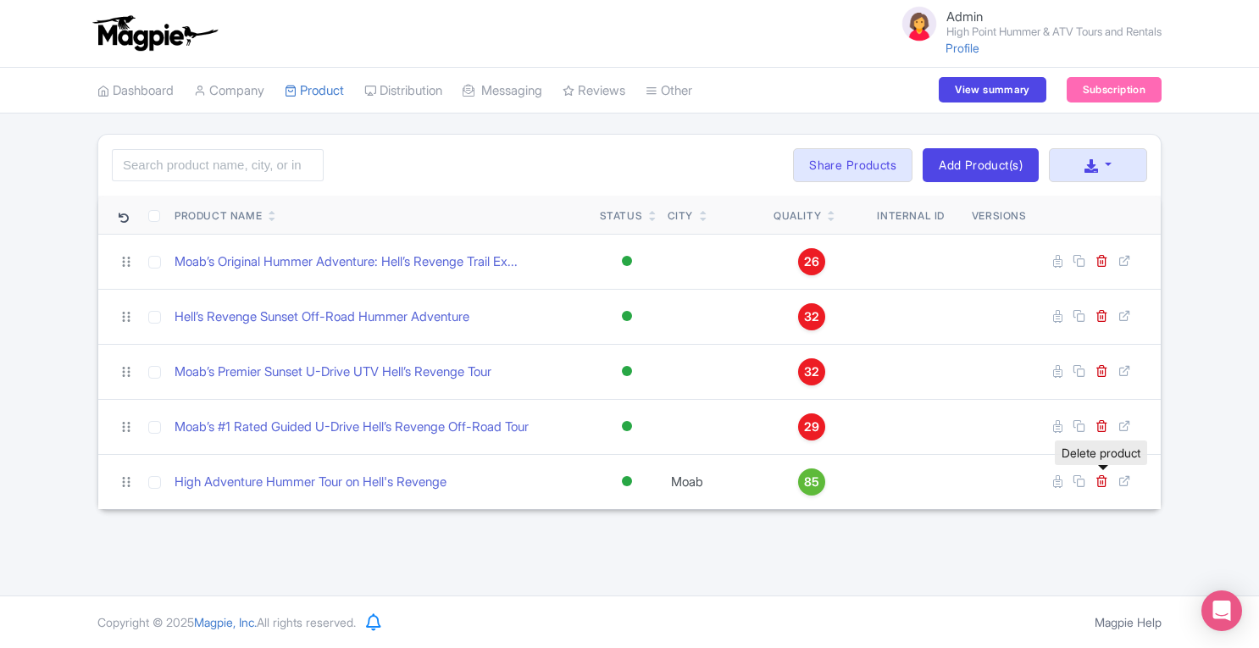
click at [1103, 478] on icon at bounding box center [1102, 481] width 13 height 13
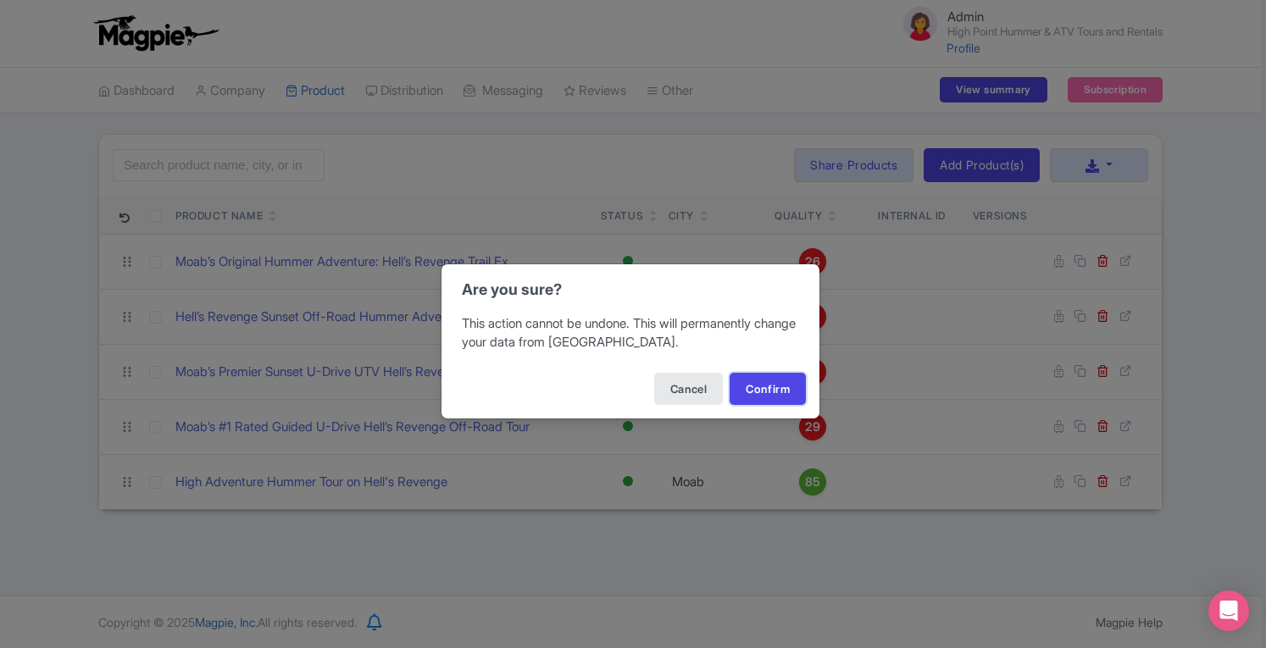
click at [758, 391] on button "Confirm" at bounding box center [768, 389] width 76 height 32
